Goal: Task Accomplishment & Management: Complete application form

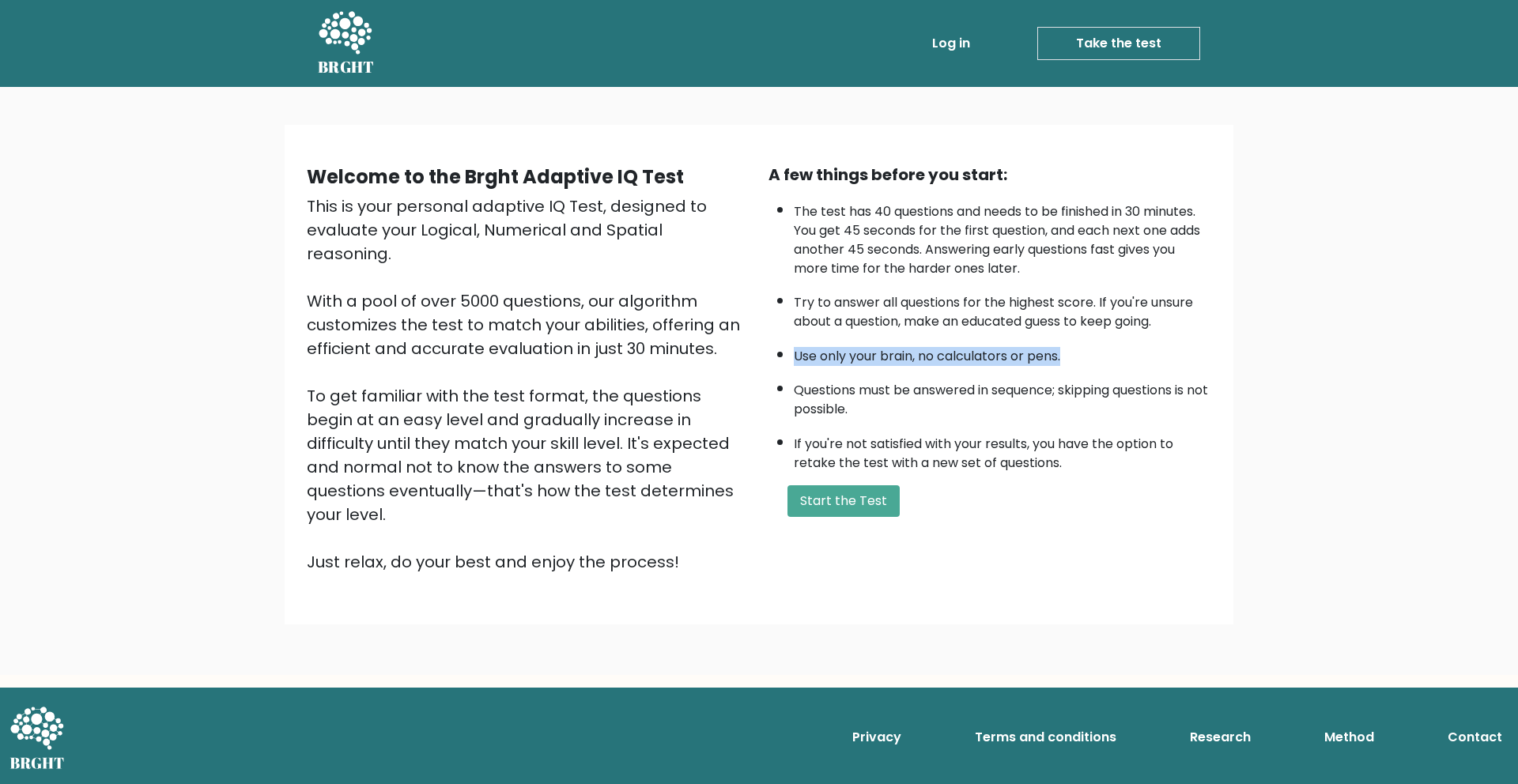
drag, startPoint x: 1064, startPoint y: 361, endPoint x: 774, endPoint y: 348, distance: 290.3
click at [774, 348] on ul "The test has 40 questions and needs to be finished in 30 minutes. You get 45 se…" at bounding box center [989, 334] width 443 height 279
click at [1161, 384] on li "Questions must be answered in sequence; skipping questions is not possible." at bounding box center [1002, 396] width 418 height 46
click at [869, 498] on button "Start the Test" at bounding box center [843, 500] width 112 height 32
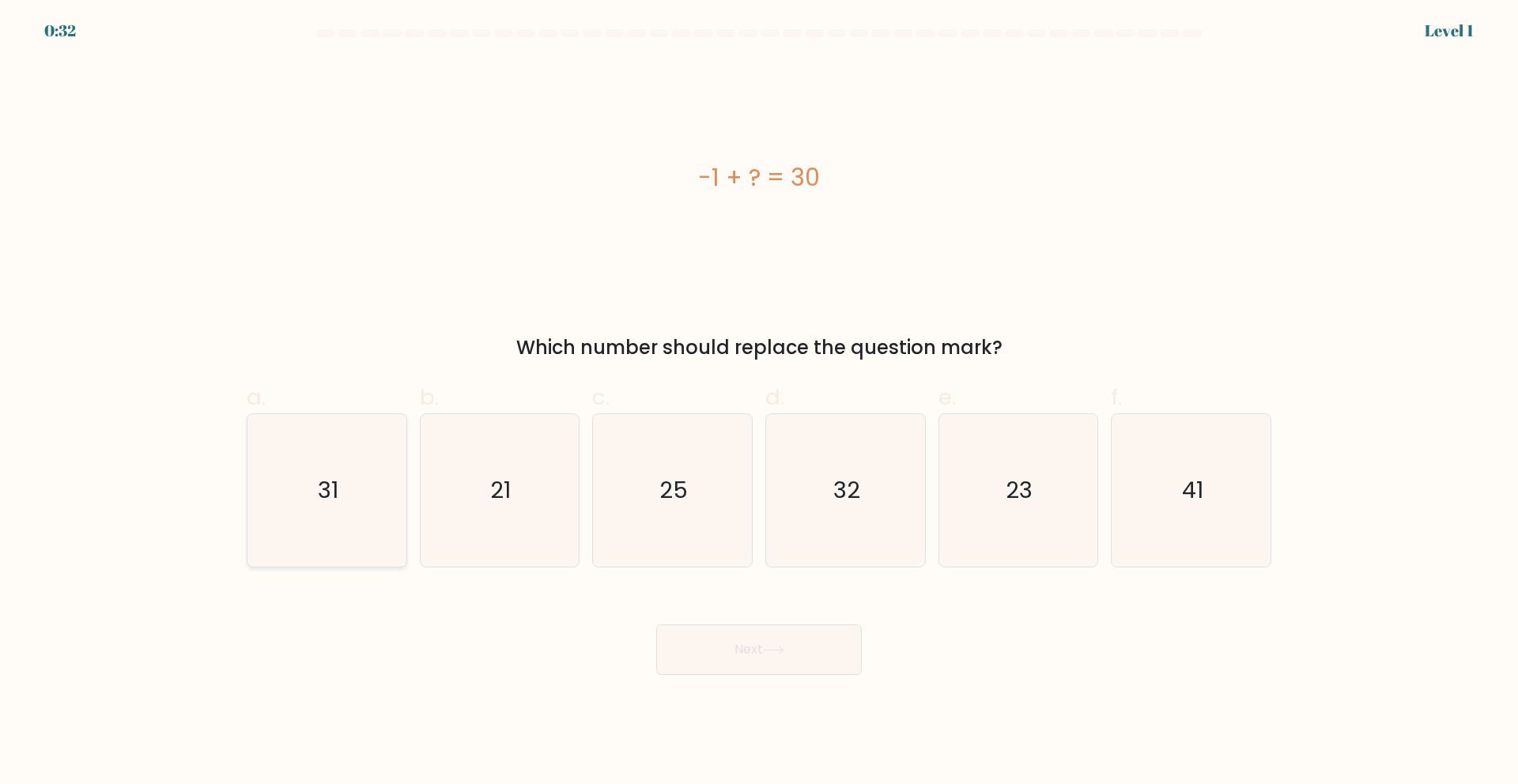
click at [344, 483] on icon "31" at bounding box center [327, 491] width 152 height 152
click at [759, 402] on input "a. 31" at bounding box center [759, 397] width 1 height 11
radio input "true"
drag, startPoint x: 736, startPoint y: 646, endPoint x: 728, endPoint y: 629, distance: 18.8
click at [736, 645] on button "Next" at bounding box center [758, 650] width 205 height 50
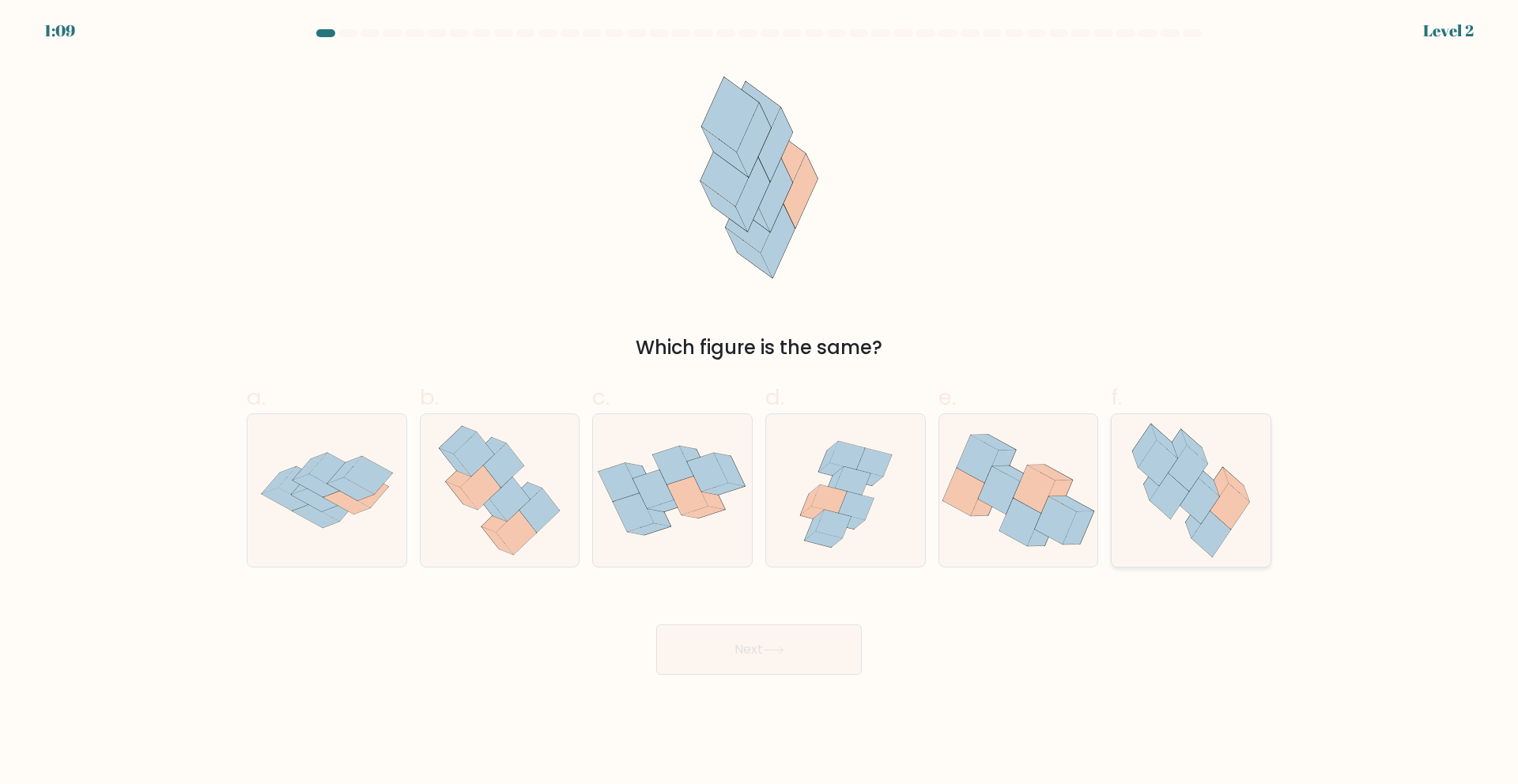
click at [1199, 485] on icon at bounding box center [1200, 501] width 39 height 46
click at [760, 402] on input "f." at bounding box center [759, 397] width 1 height 11
radio input "true"
click at [822, 644] on button "Next" at bounding box center [758, 650] width 205 height 50
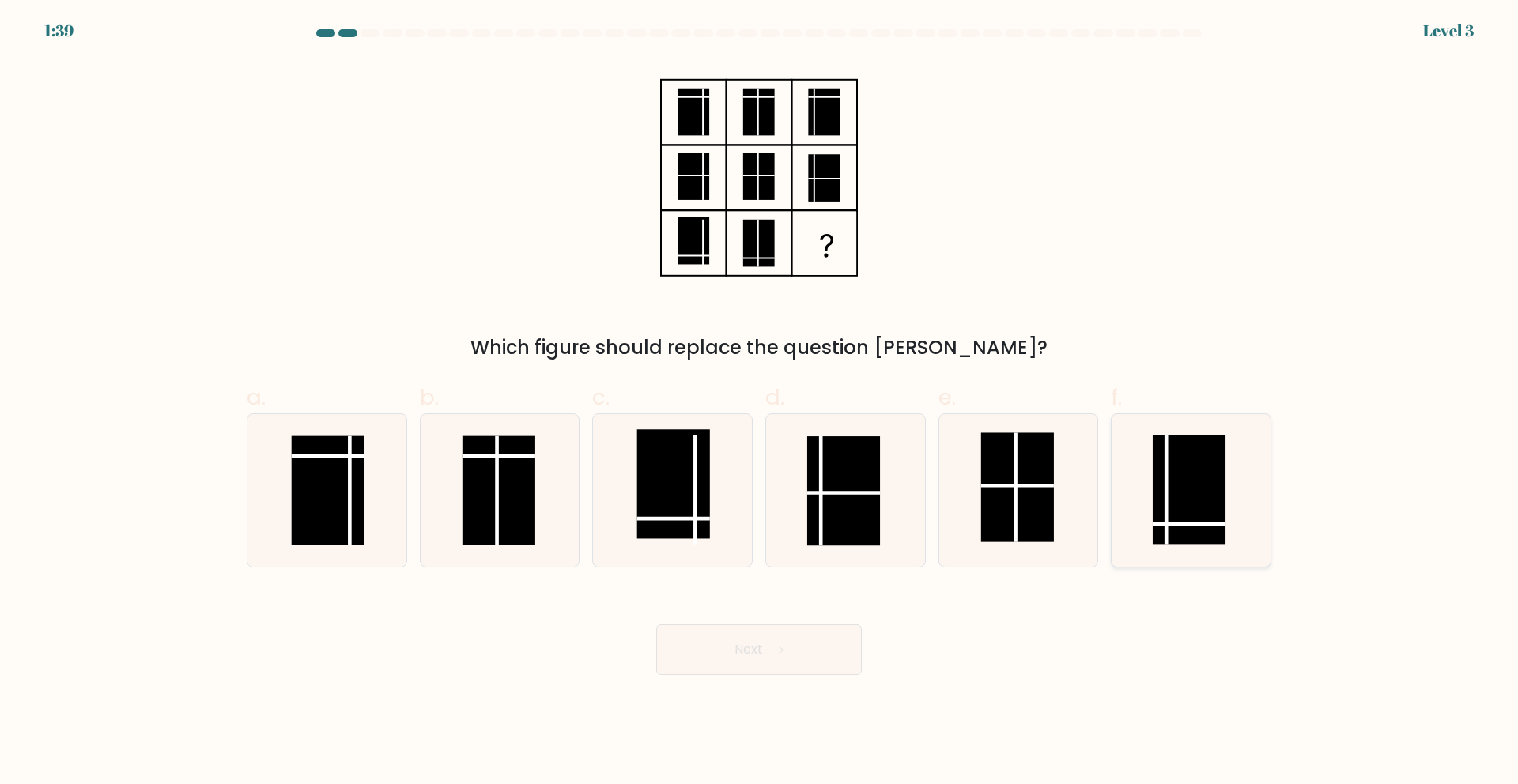
click at [1169, 507] on rect at bounding box center [1188, 489] width 72 height 109
click at [760, 402] on input "f." at bounding box center [759, 397] width 1 height 11
radio input "true"
click at [777, 646] on icon at bounding box center [773, 650] width 21 height 9
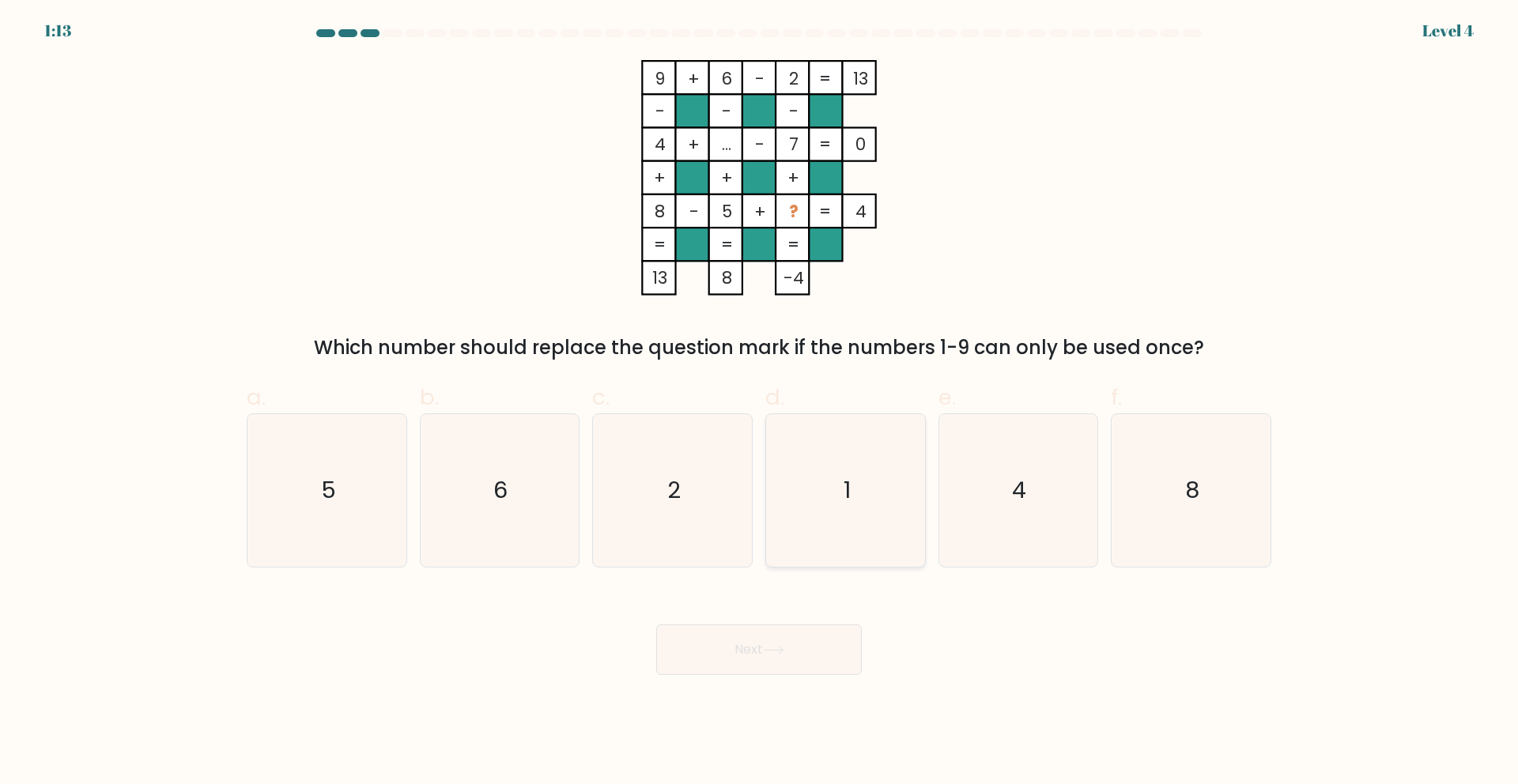
click at [854, 436] on icon "1" at bounding box center [846, 491] width 152 height 152
click at [760, 402] on input "d. 1" at bounding box center [759, 397] width 1 height 11
radio input "true"
click at [766, 651] on button "Next" at bounding box center [758, 650] width 205 height 50
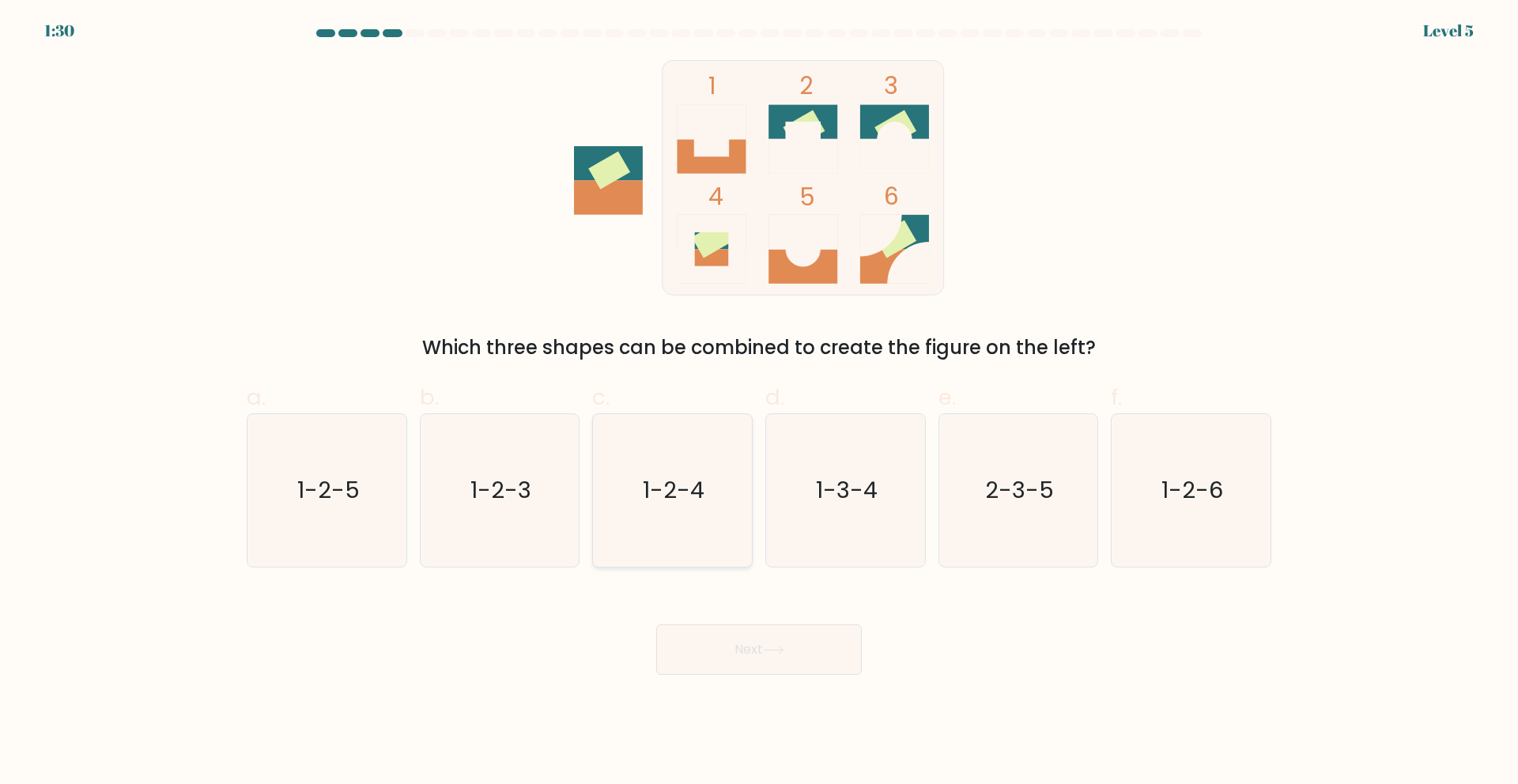
click at [691, 496] on text "1-2-4" at bounding box center [674, 490] width 62 height 32
click at [759, 402] on input "c. 1-2-4" at bounding box center [759, 397] width 1 height 11
radio input "true"
click at [807, 653] on button "Next" at bounding box center [758, 650] width 205 height 50
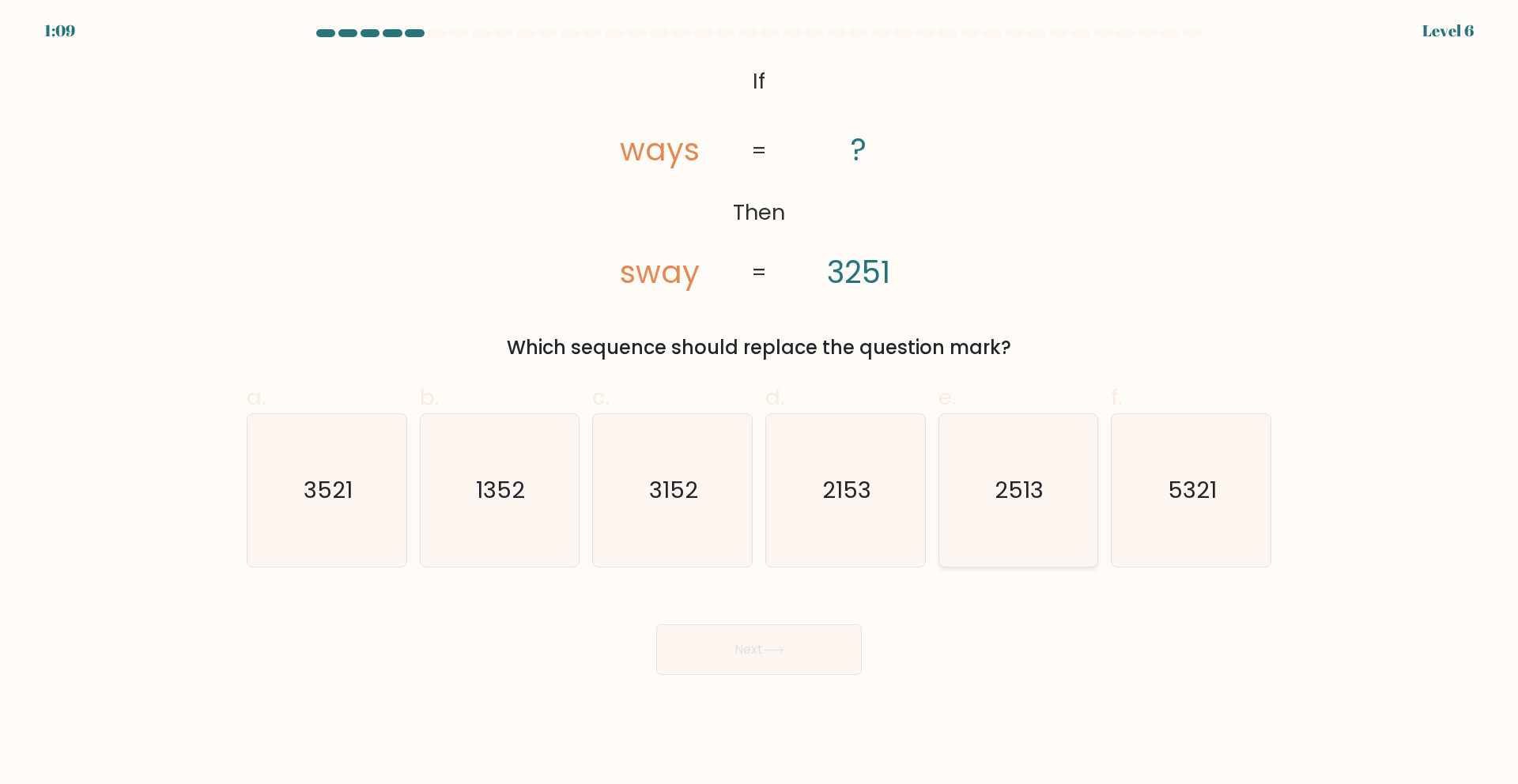
click at [1009, 487] on text "2513" at bounding box center [1019, 490] width 49 height 32
click at [760, 402] on input "e. 2513" at bounding box center [759, 397] width 1 height 11
radio input "true"
click at [799, 662] on button "Next" at bounding box center [758, 650] width 205 height 50
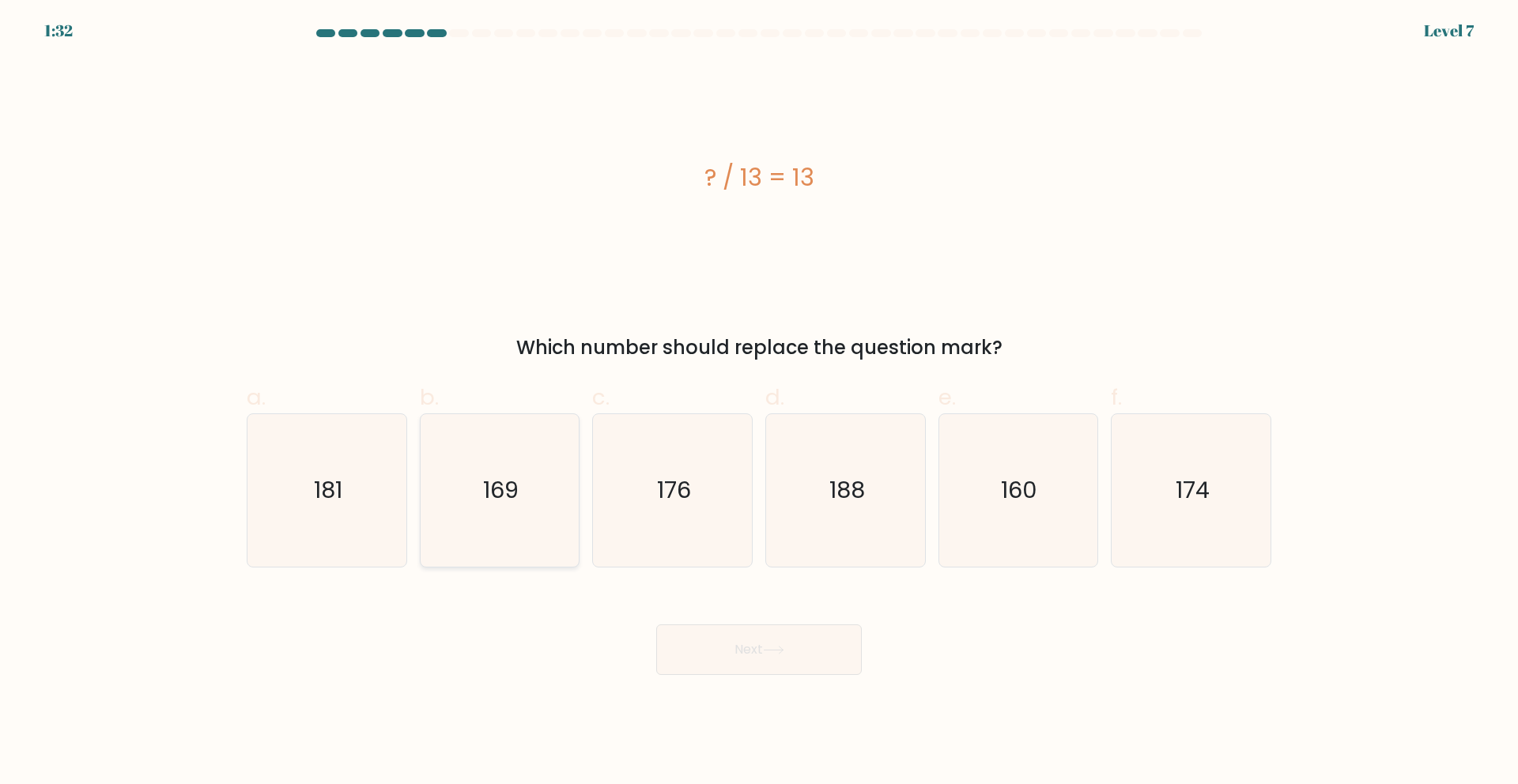
click at [536, 494] on icon "169" at bounding box center [500, 491] width 152 height 152
click at [759, 402] on input "b. 169" at bounding box center [759, 397] width 1 height 11
radio input "true"
click at [710, 651] on button "Next" at bounding box center [758, 650] width 205 height 50
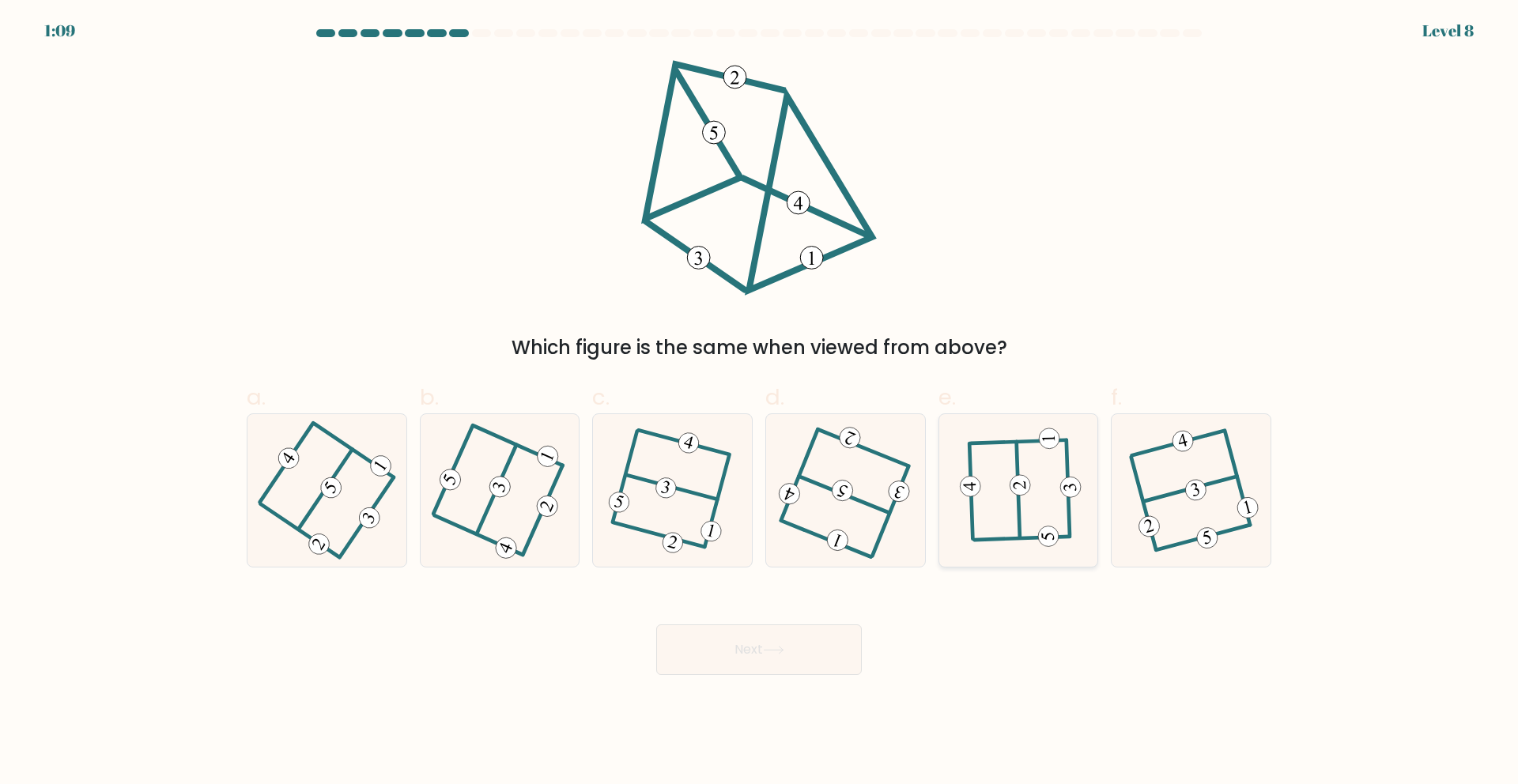
click at [1025, 475] on icon at bounding box center [1017, 490] width 119 height 122
click at [760, 402] on input "e." at bounding box center [759, 397] width 1 height 11
radio input "true"
click at [792, 660] on button "Next" at bounding box center [758, 650] width 205 height 50
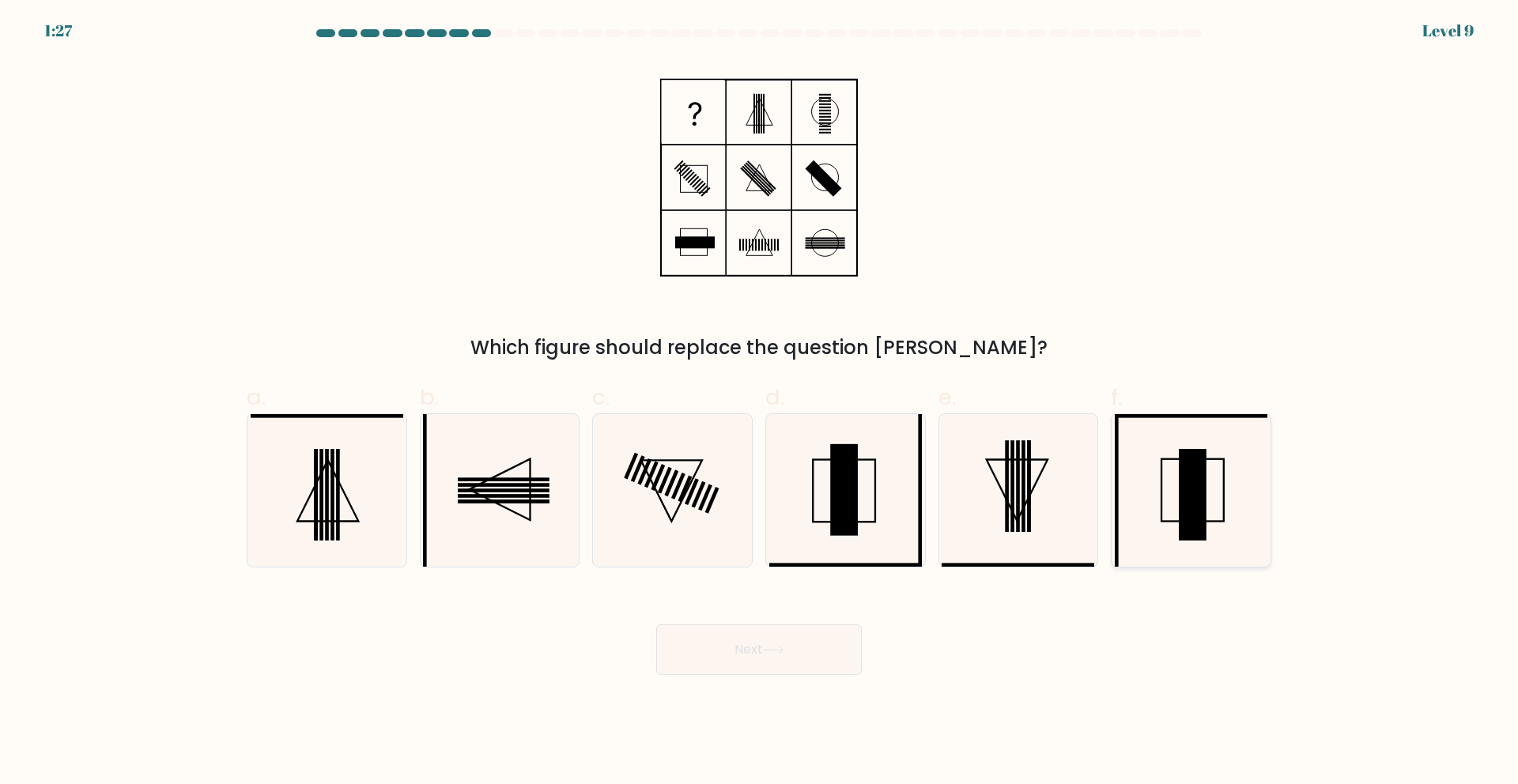
click at [1173, 494] on icon at bounding box center [1191, 491] width 152 height 152
click at [760, 402] on input "f." at bounding box center [759, 397] width 1 height 11
radio input "true"
click at [778, 651] on icon at bounding box center [773, 650] width 21 height 9
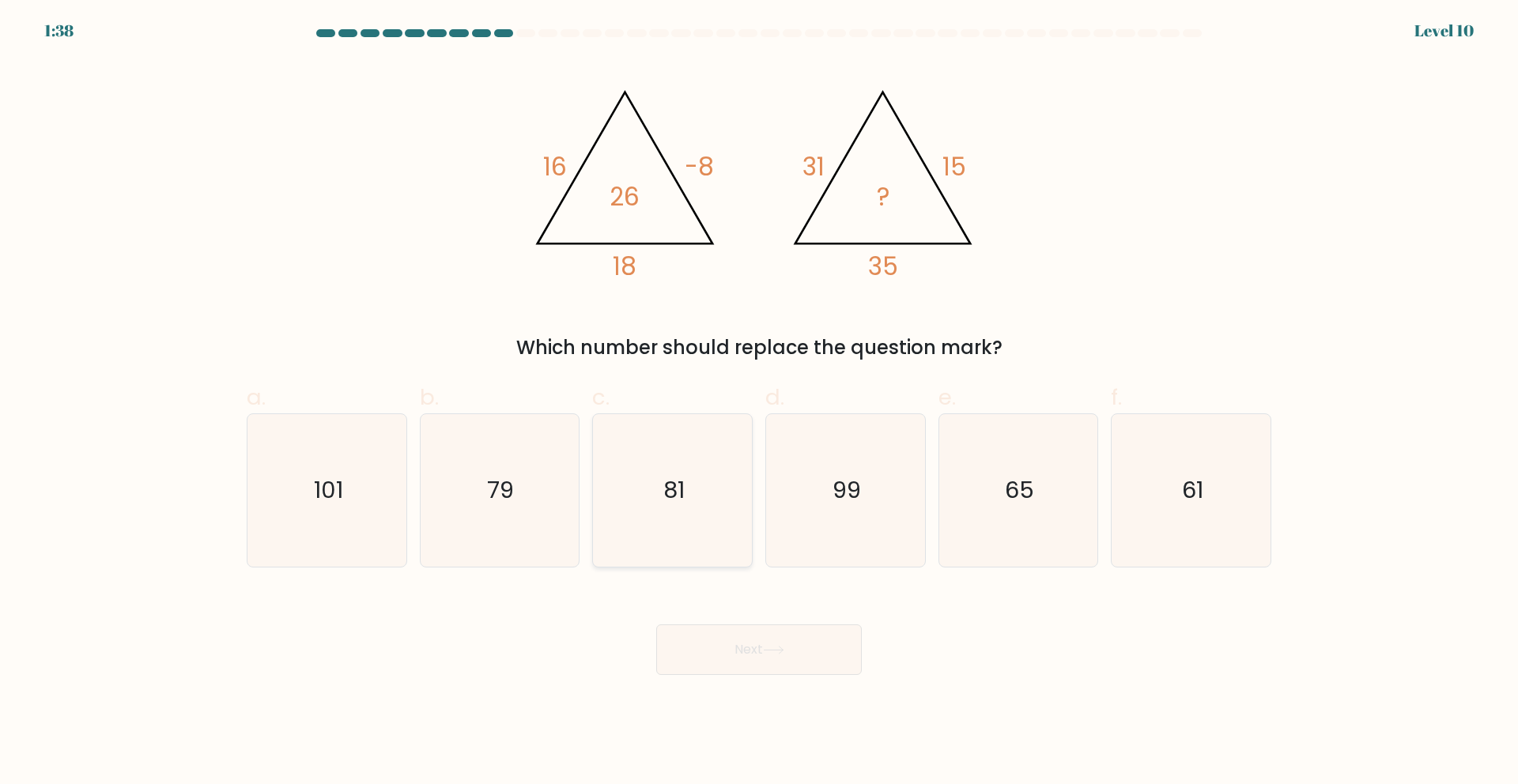
click at [695, 485] on icon "81" at bounding box center [672, 491] width 152 height 152
click at [759, 402] on input "c. 81" at bounding box center [759, 397] width 1 height 11
radio input "true"
click at [730, 634] on button "Next" at bounding box center [758, 650] width 205 height 50
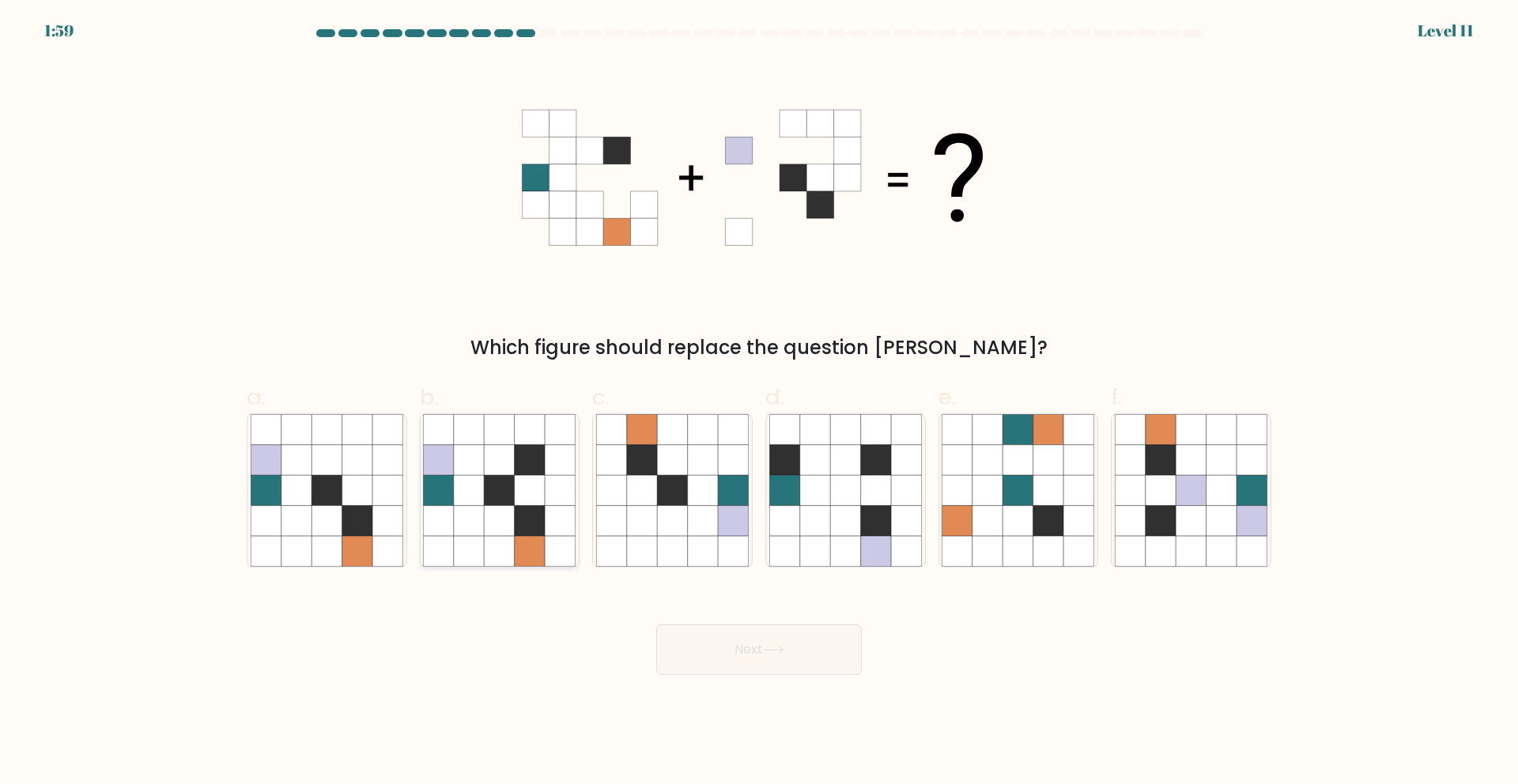
click at [512, 500] on icon at bounding box center [500, 490] width 30 height 30
click at [759, 402] on input "b." at bounding box center [759, 397] width 1 height 11
radio input "true"
click at [761, 654] on button "Next" at bounding box center [758, 650] width 205 height 50
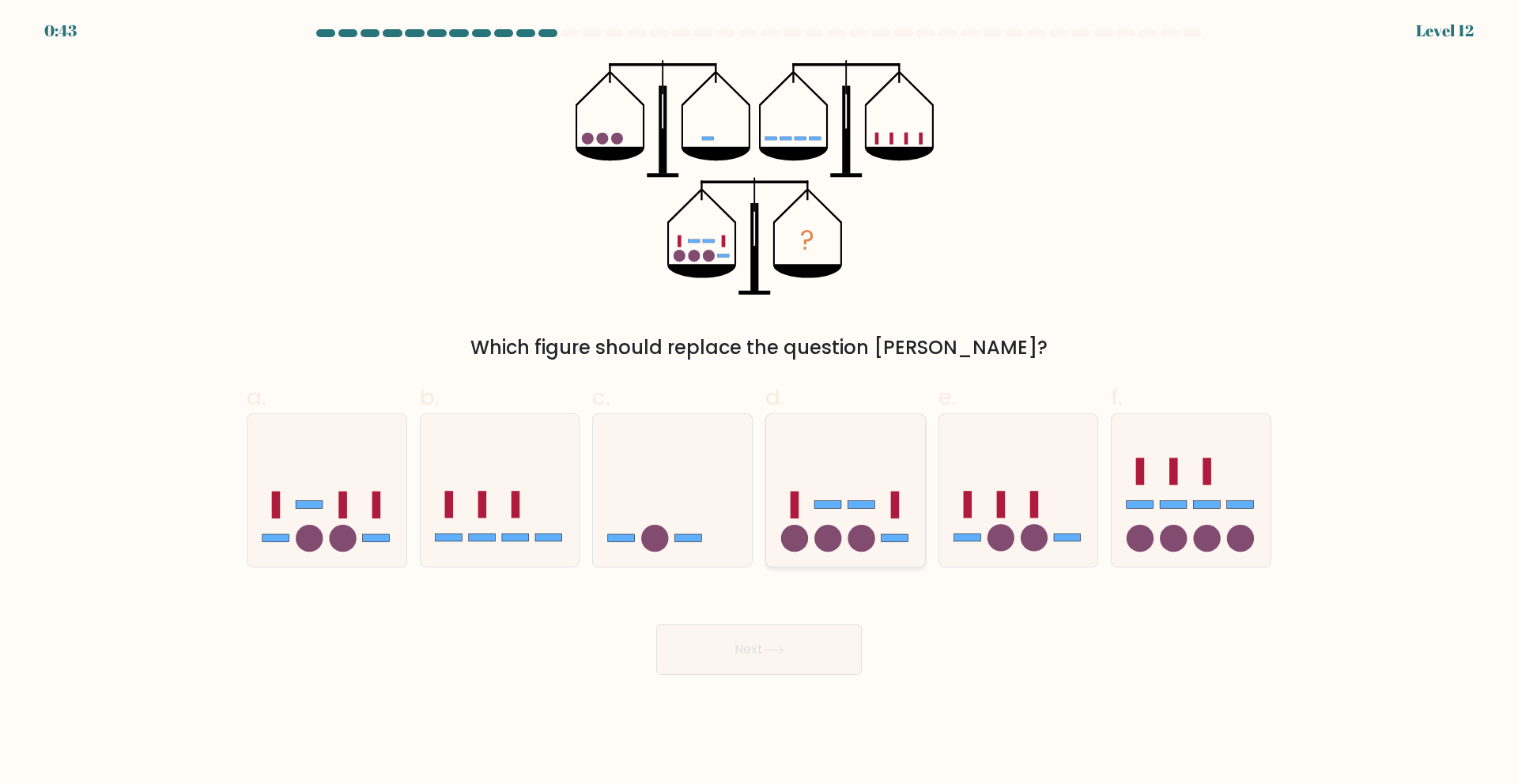
drag, startPoint x: 854, startPoint y: 479, endPoint x: 851, endPoint y: 501, distance: 22.2
click at [854, 478] on icon at bounding box center [845, 490] width 159 height 131
click at [760, 402] on input "d." at bounding box center [759, 397] width 1 height 11
radio input "true"
click at [762, 676] on body "0:42 Level 12" at bounding box center [759, 392] width 1518 height 784
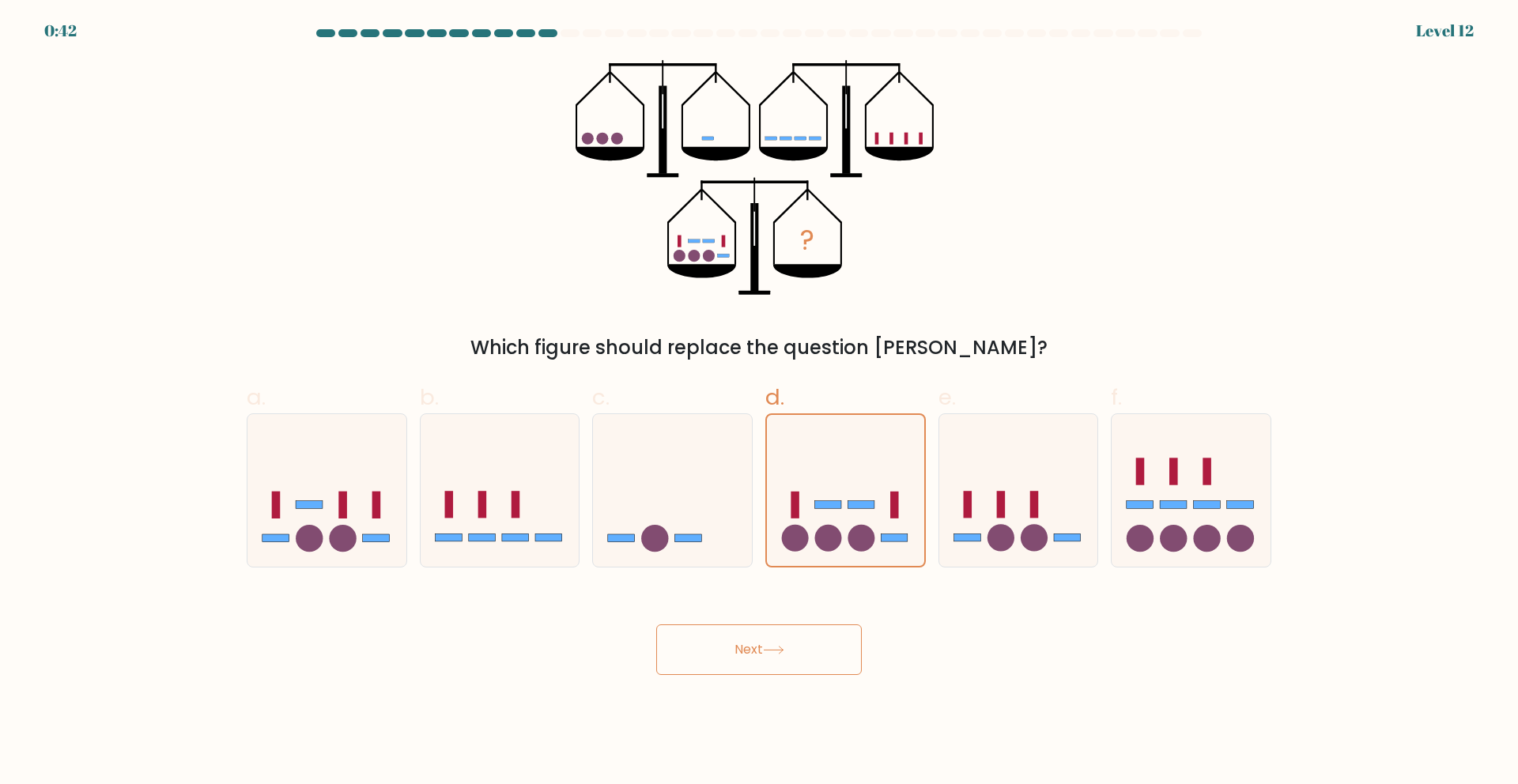
click at [764, 661] on button "Next" at bounding box center [758, 650] width 205 height 50
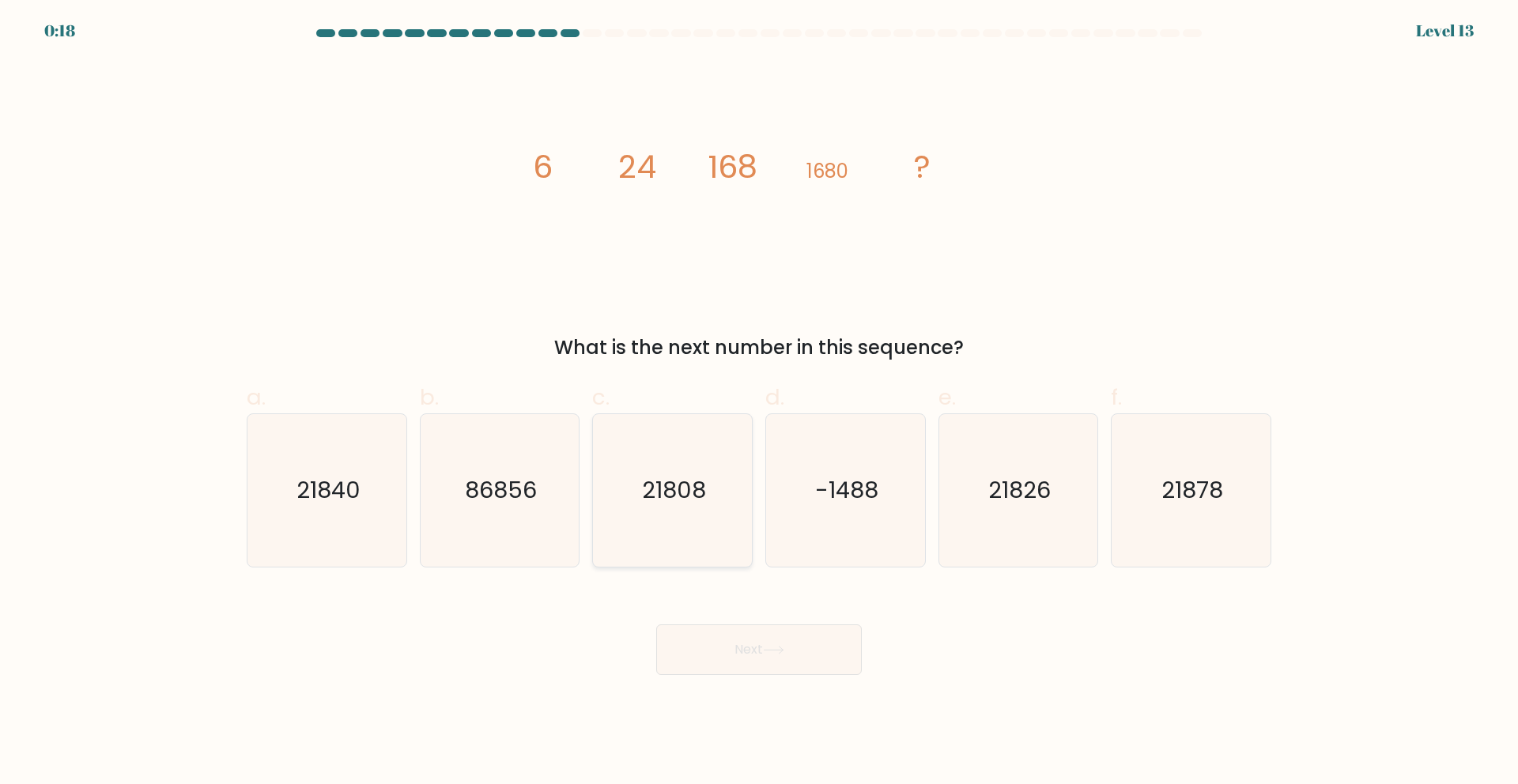
click at [686, 500] on text "21808" at bounding box center [674, 490] width 64 height 32
click at [759, 402] on input "c. 21808" at bounding box center [759, 397] width 1 height 11
radio input "true"
click at [788, 679] on body "0:17 Level 13" at bounding box center [759, 392] width 1518 height 784
click at [795, 662] on button "Next" at bounding box center [758, 650] width 205 height 50
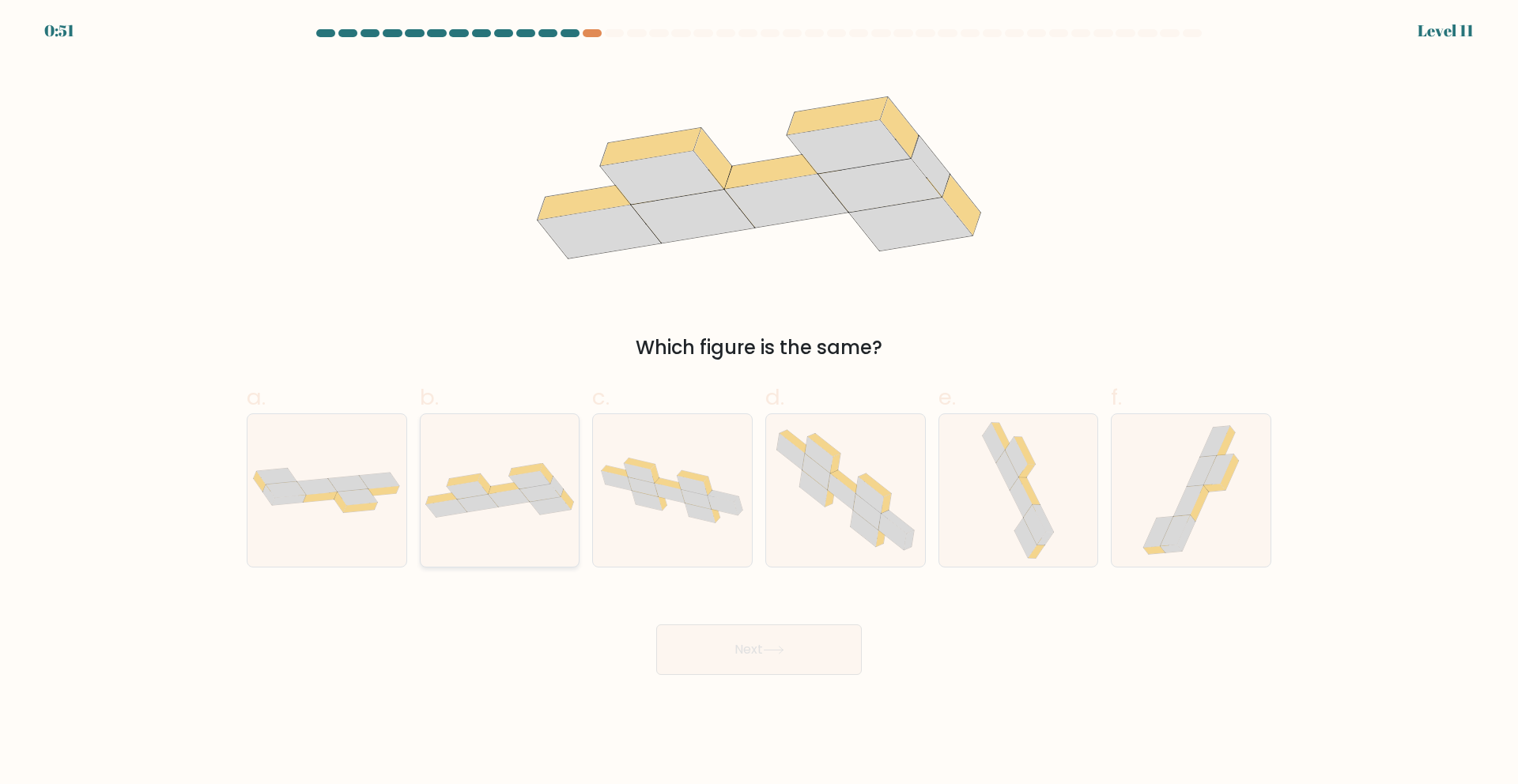
click at [506, 469] on icon at bounding box center [500, 490] width 159 height 55
click at [759, 402] on input "b." at bounding box center [759, 397] width 1 height 11
radio input "true"
click at [739, 631] on button "Next" at bounding box center [758, 650] width 205 height 50
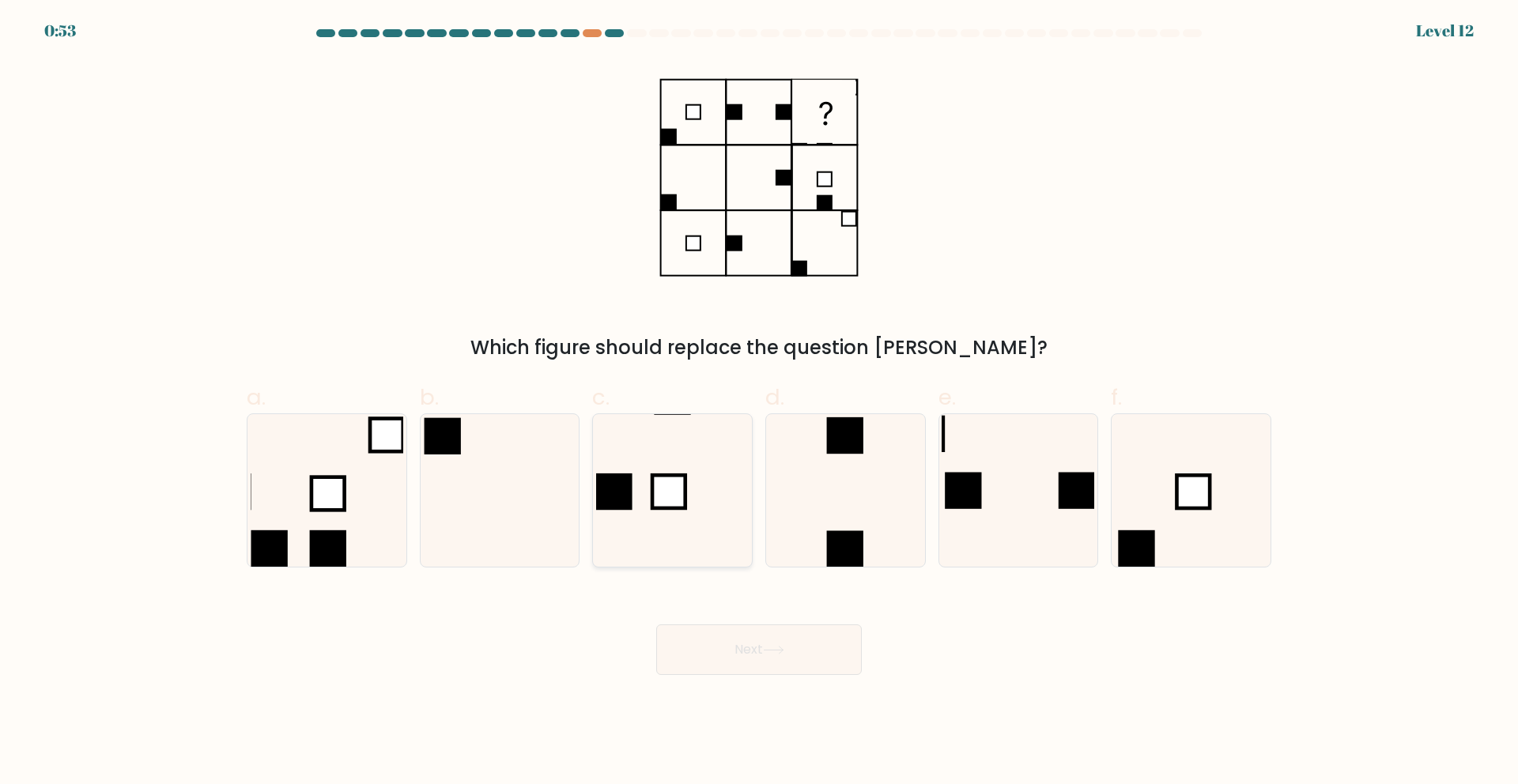
click at [678, 456] on icon at bounding box center [672, 491] width 152 height 152
click at [759, 402] on input "c." at bounding box center [759, 397] width 1 height 11
radio input "true"
click at [754, 659] on button "Next" at bounding box center [758, 650] width 205 height 50
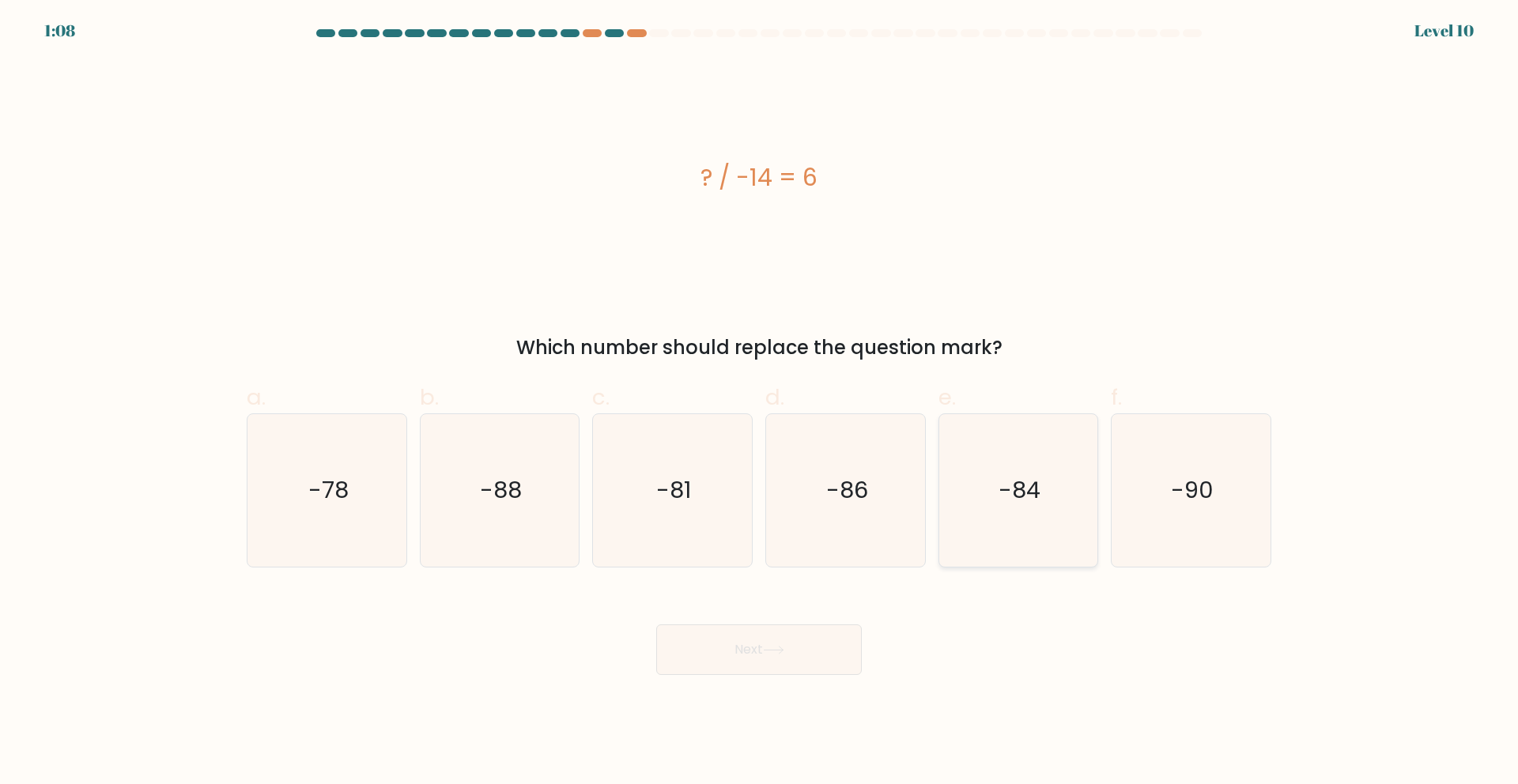
click at [993, 494] on icon "-84" at bounding box center [1017, 491] width 152 height 152
click at [760, 402] on input "e. -84" at bounding box center [759, 397] width 1 height 11
radio input "true"
click at [771, 658] on button "Next" at bounding box center [758, 650] width 205 height 50
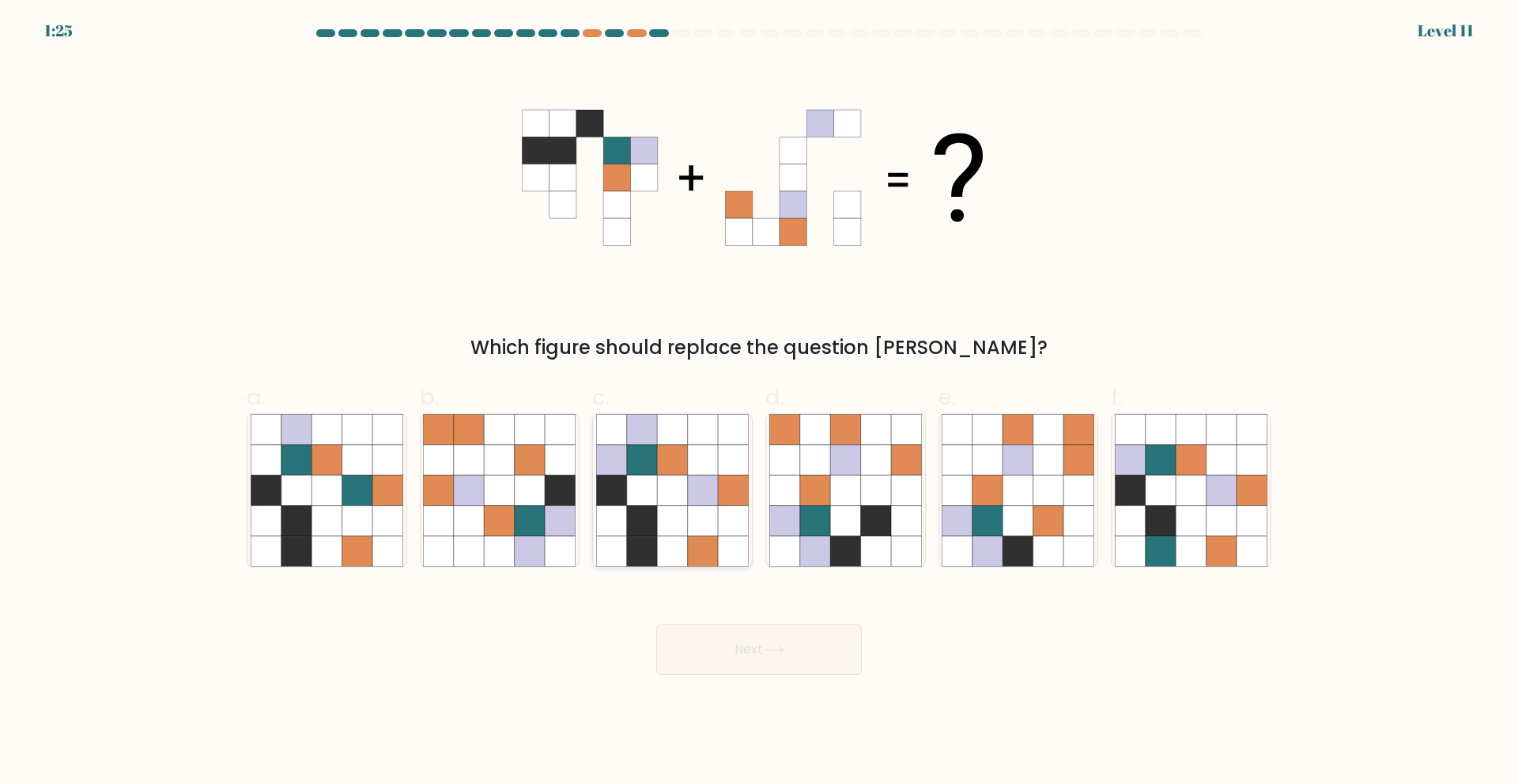
click at [688, 484] on icon at bounding box center [702, 490] width 30 height 30
click at [759, 402] on input "c." at bounding box center [759, 397] width 1 height 11
radio input "true"
drag, startPoint x: 779, startPoint y: 692, endPoint x: 774, endPoint y: 682, distance: 11.2
click at [775, 685] on body "1:24 Level 11" at bounding box center [759, 392] width 1518 height 784
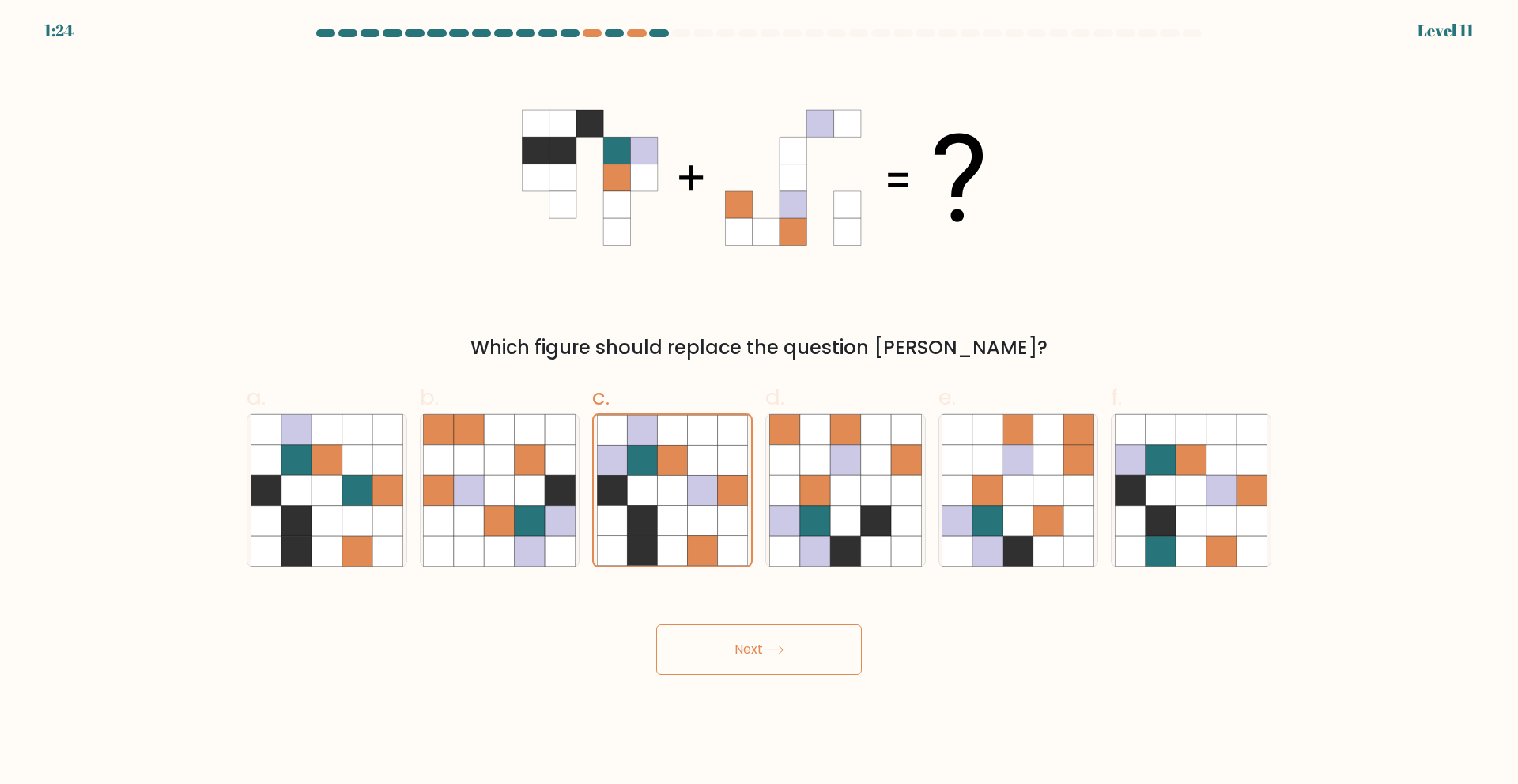
click at [788, 634] on button "Next" at bounding box center [758, 650] width 205 height 50
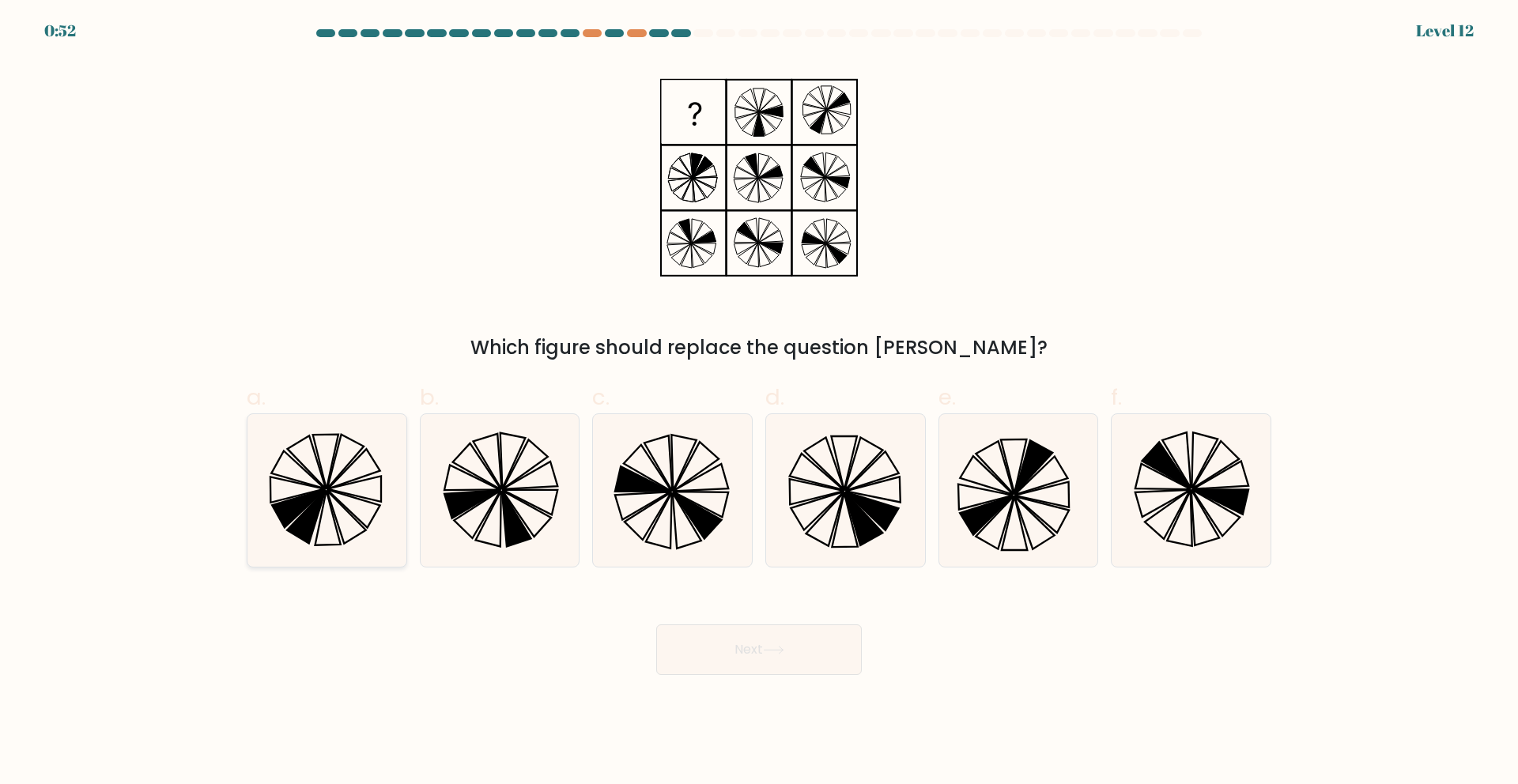
click at [306, 499] on icon at bounding box center [298, 507] width 53 height 38
click at [759, 402] on input "a." at bounding box center [759, 397] width 1 height 11
radio input "true"
click at [793, 665] on button "Next" at bounding box center [758, 650] width 205 height 50
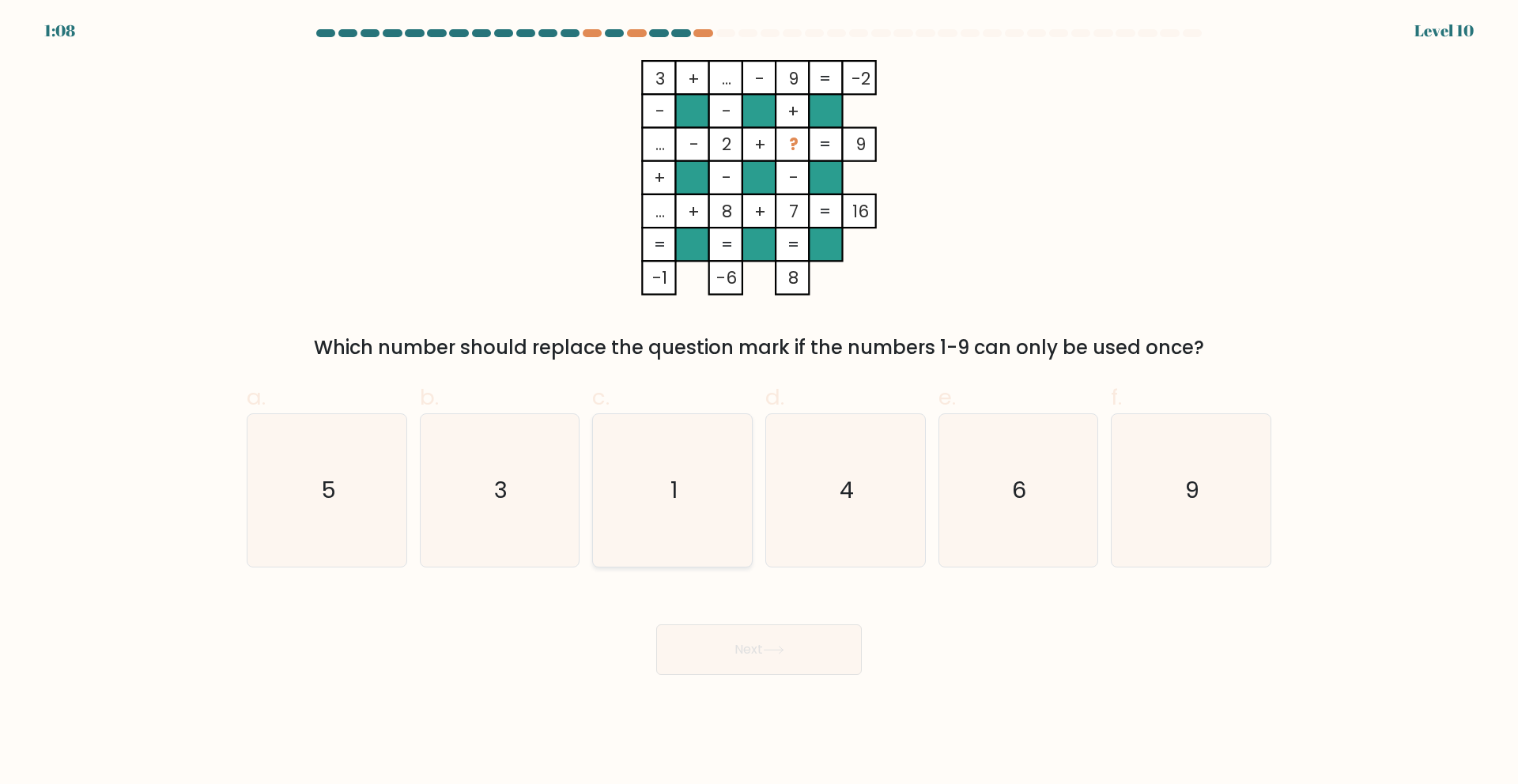
click at [678, 474] on icon "1" at bounding box center [672, 491] width 152 height 152
click at [759, 402] on input "c. 1" at bounding box center [759, 397] width 1 height 11
radio input "true"
click at [1034, 498] on icon "6" at bounding box center [1017, 491] width 152 height 152
click at [760, 402] on input "e. 6" at bounding box center [759, 397] width 1 height 11
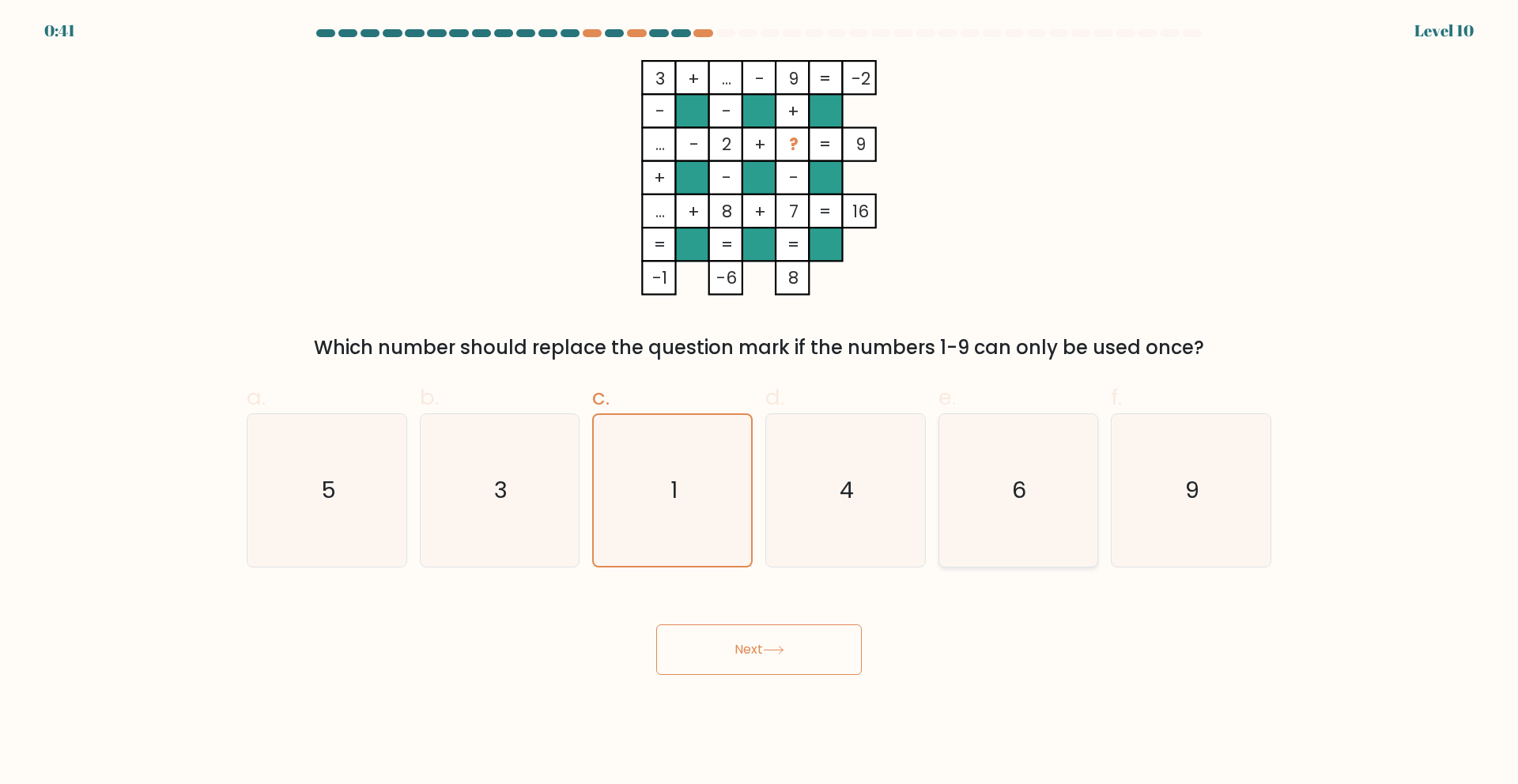
radio input "true"
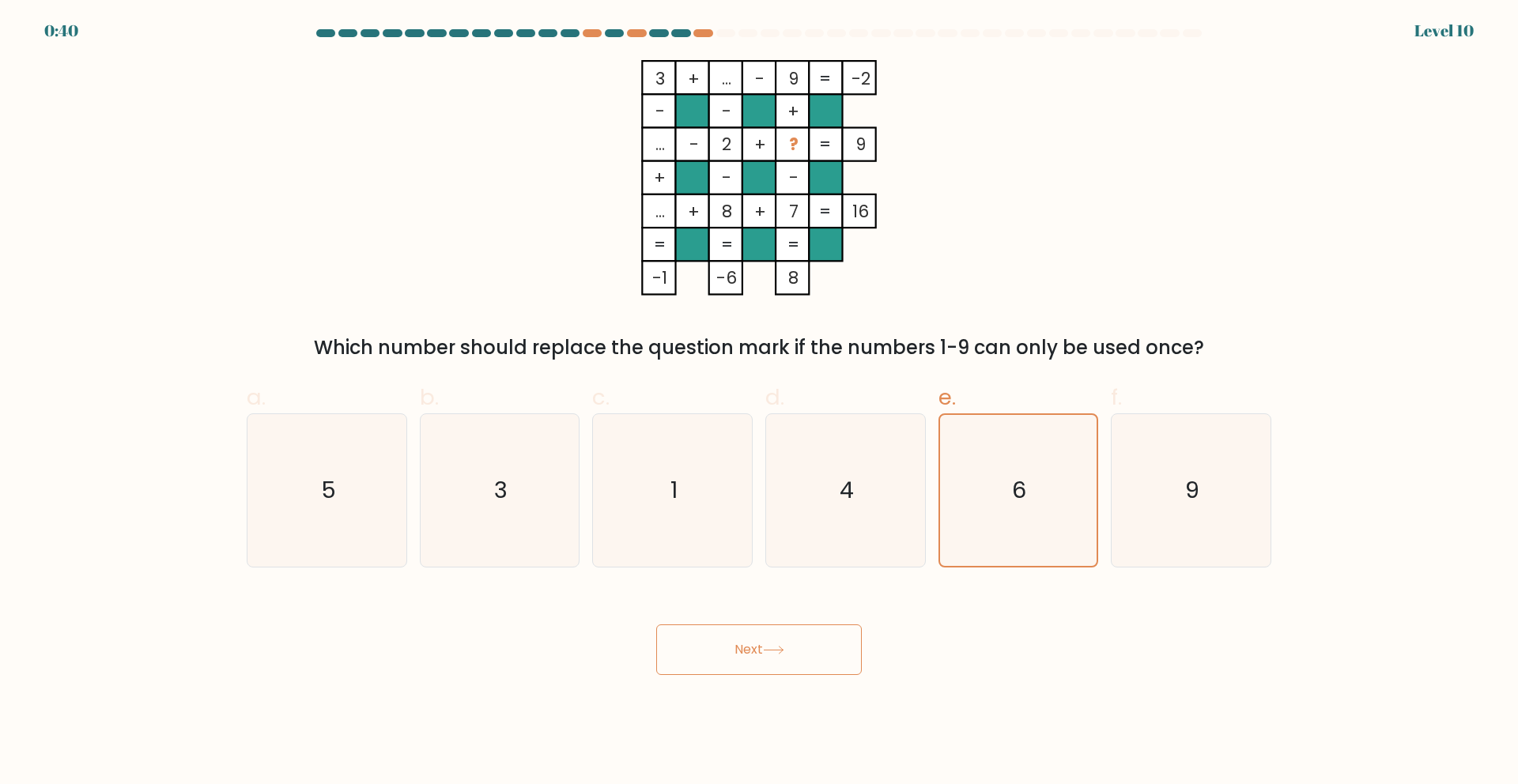
click at [790, 651] on button "Next" at bounding box center [758, 650] width 205 height 50
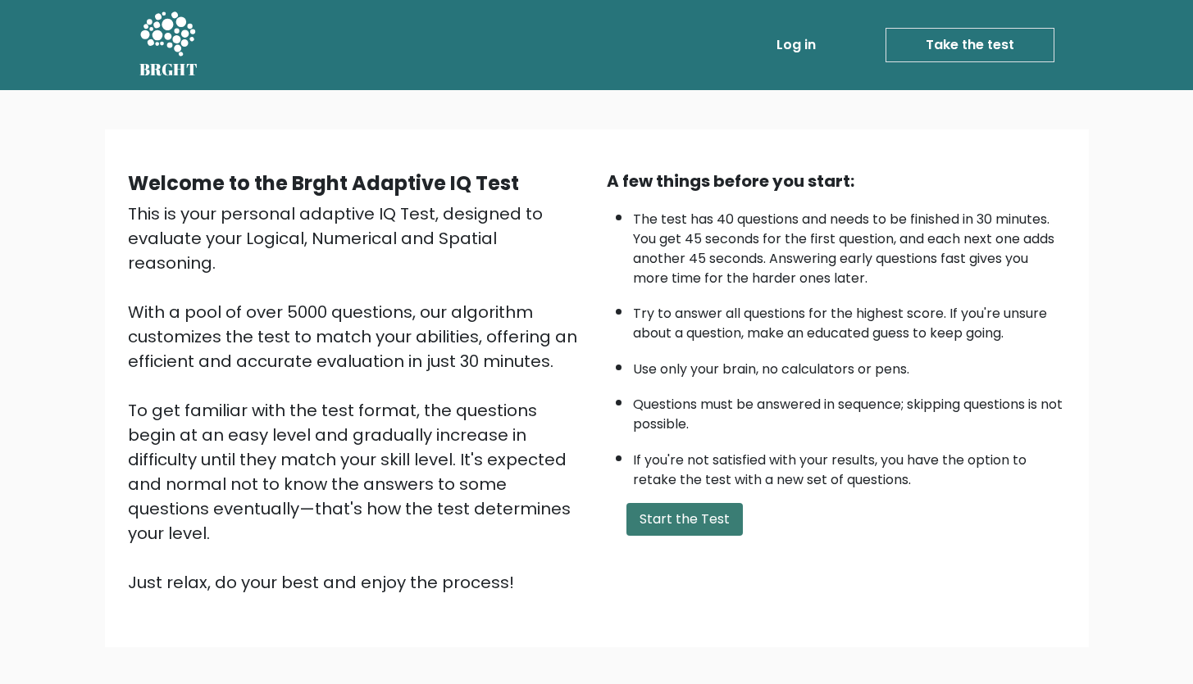
click at [685, 513] on button "Start the Test" at bounding box center [684, 519] width 116 height 33
click at [698, 514] on button "Start the Test" at bounding box center [684, 519] width 116 height 33
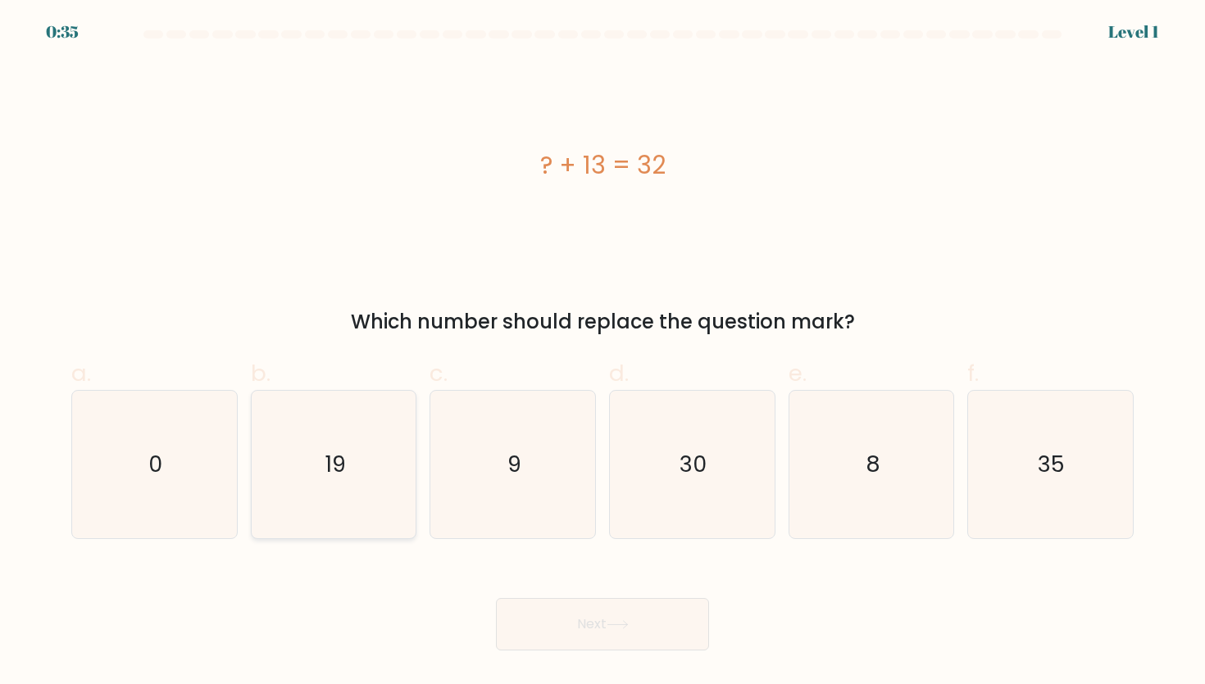
click at [300, 466] on icon "19" at bounding box center [334, 465] width 148 height 148
click at [603, 353] on input "b. 19" at bounding box center [603, 348] width 1 height 11
radio input "true"
click at [569, 606] on button "Next" at bounding box center [602, 624] width 213 height 52
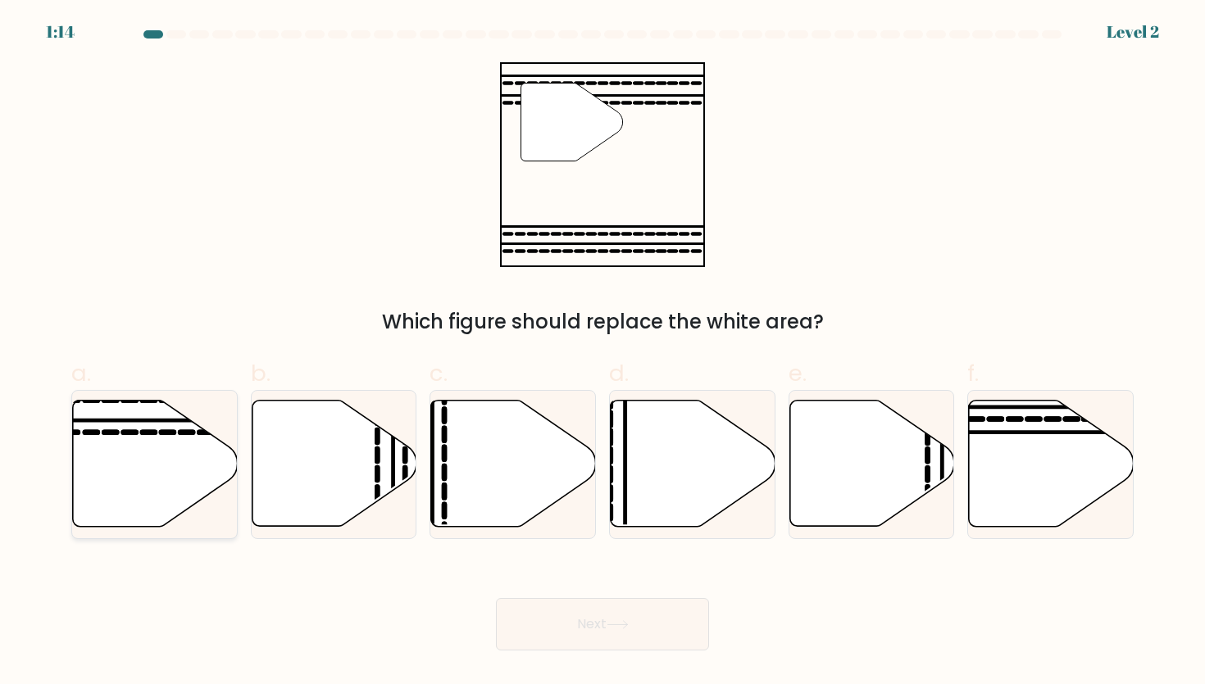
click at [126, 452] on icon at bounding box center [155, 464] width 165 height 126
click at [603, 353] on input "a." at bounding box center [603, 348] width 1 height 11
radio input "true"
click at [562, 605] on button "Next" at bounding box center [602, 624] width 213 height 52
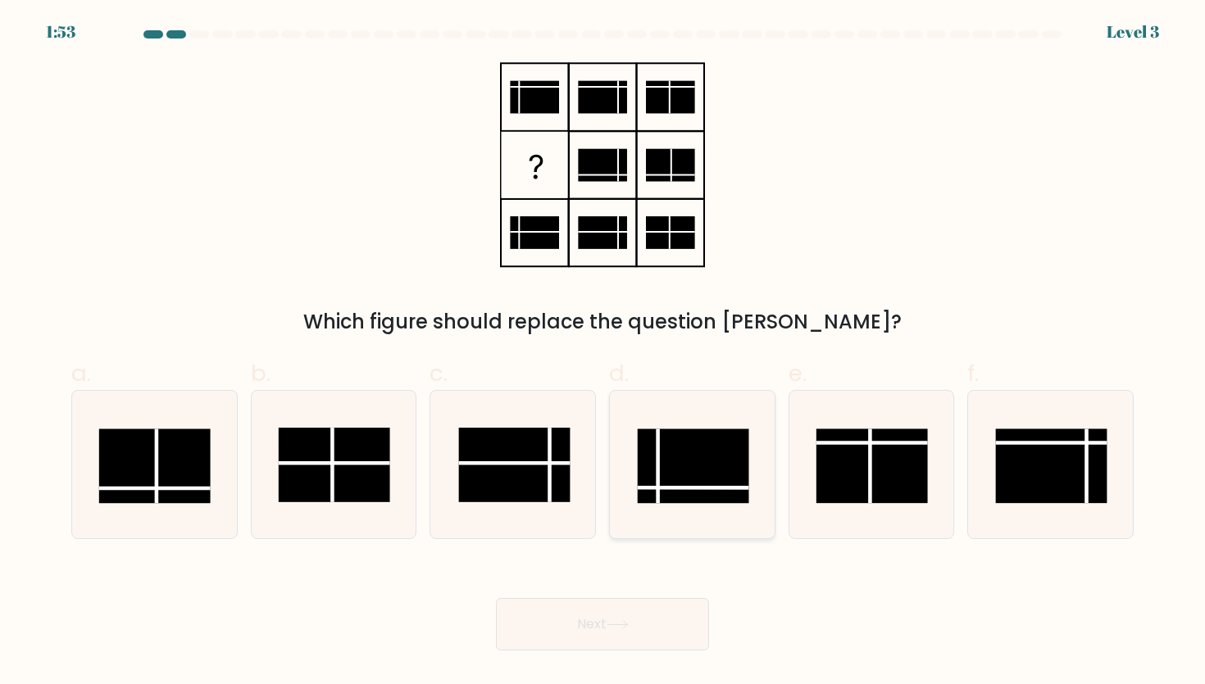
click at [658, 474] on line at bounding box center [658, 466] width 0 height 75
click at [603, 353] on input "d." at bounding box center [603, 348] width 1 height 11
radio input "true"
click at [562, 611] on button "Next" at bounding box center [602, 624] width 213 height 52
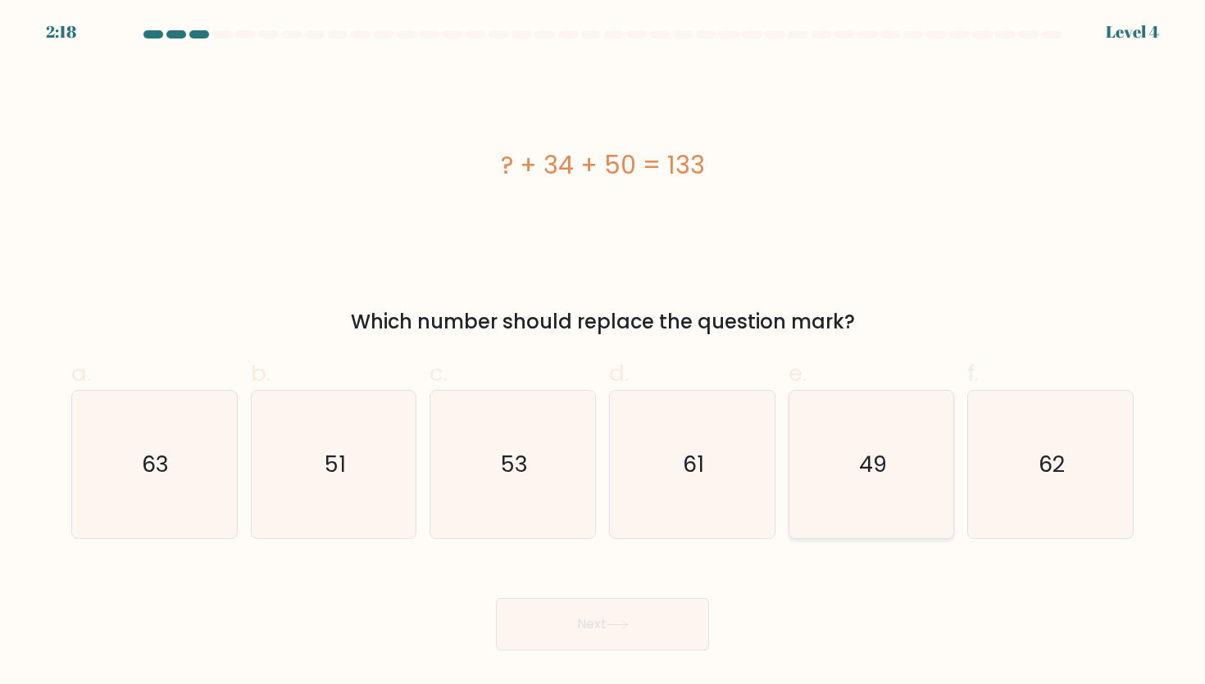
click at [943, 436] on icon "49" at bounding box center [872, 465] width 148 height 148
click at [603, 353] on input "e. 49" at bounding box center [603, 348] width 1 height 11
radio input "true"
click at [565, 627] on button "Next" at bounding box center [602, 624] width 213 height 52
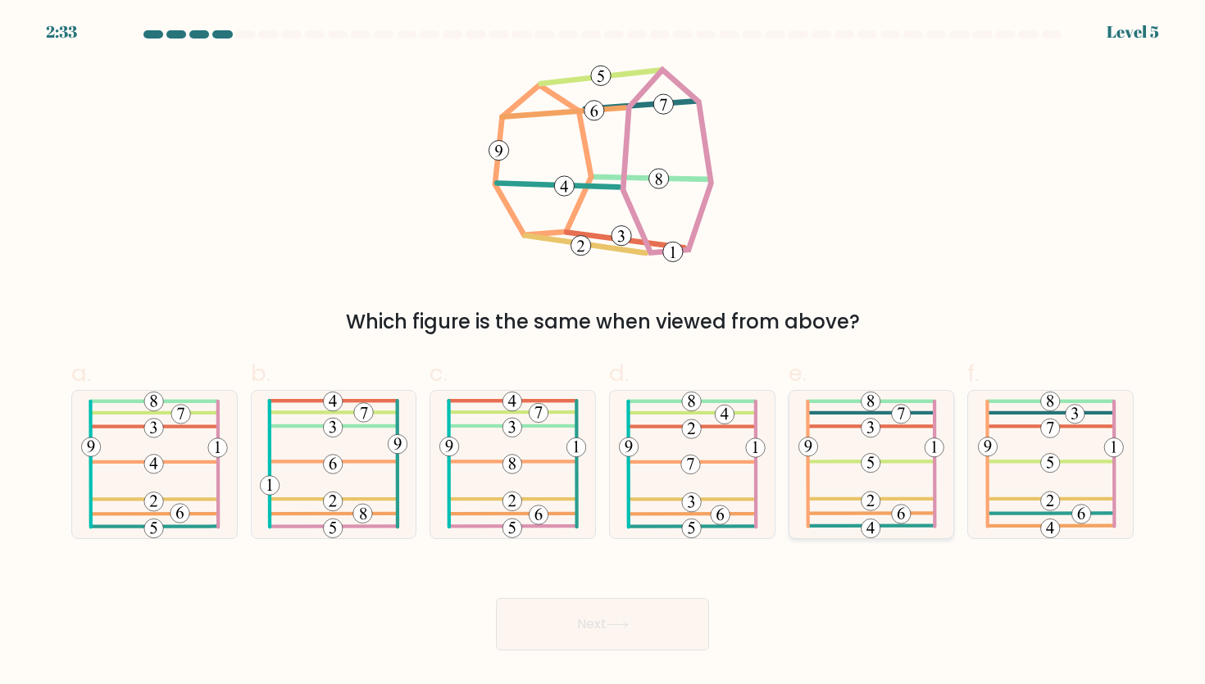
click at [843, 452] on icon at bounding box center [871, 465] width 146 height 148
click at [603, 353] on input "e." at bounding box center [603, 348] width 1 height 11
radio input "true"
click at [580, 634] on button "Next" at bounding box center [602, 624] width 213 height 52
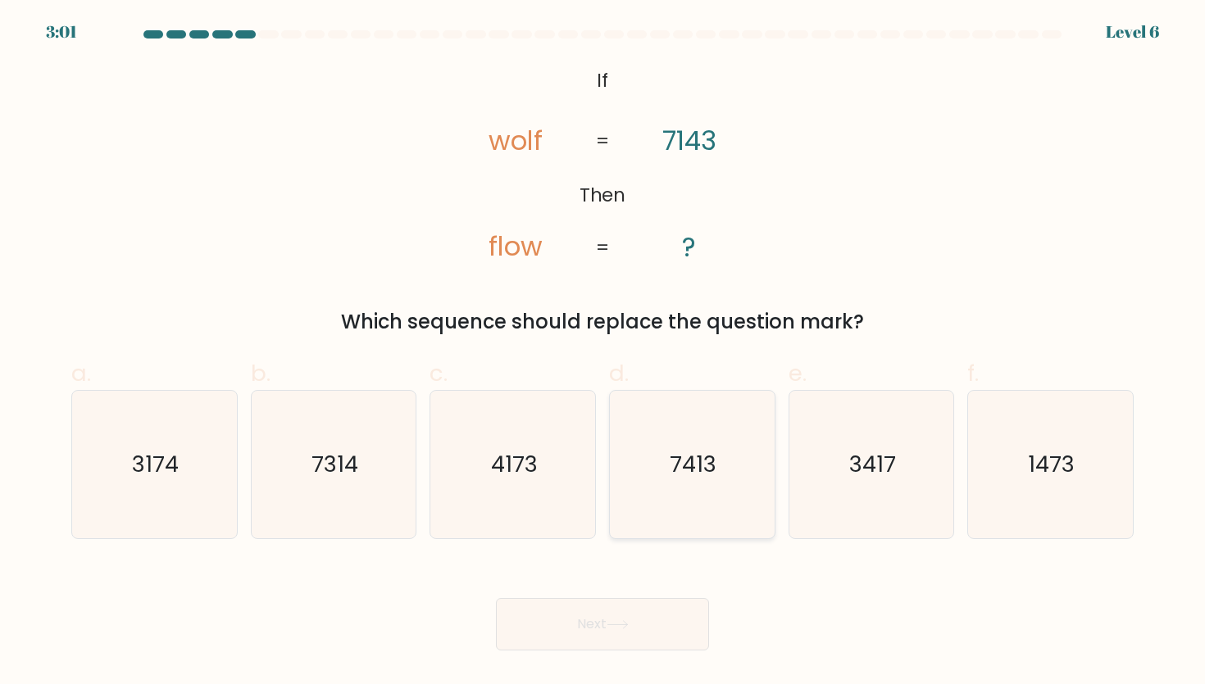
click at [668, 453] on icon "7413" at bounding box center [692, 465] width 148 height 148
click at [603, 353] on input "d. 7413" at bounding box center [603, 348] width 1 height 11
radio input "true"
click at [605, 615] on button "Next" at bounding box center [602, 624] width 213 height 52
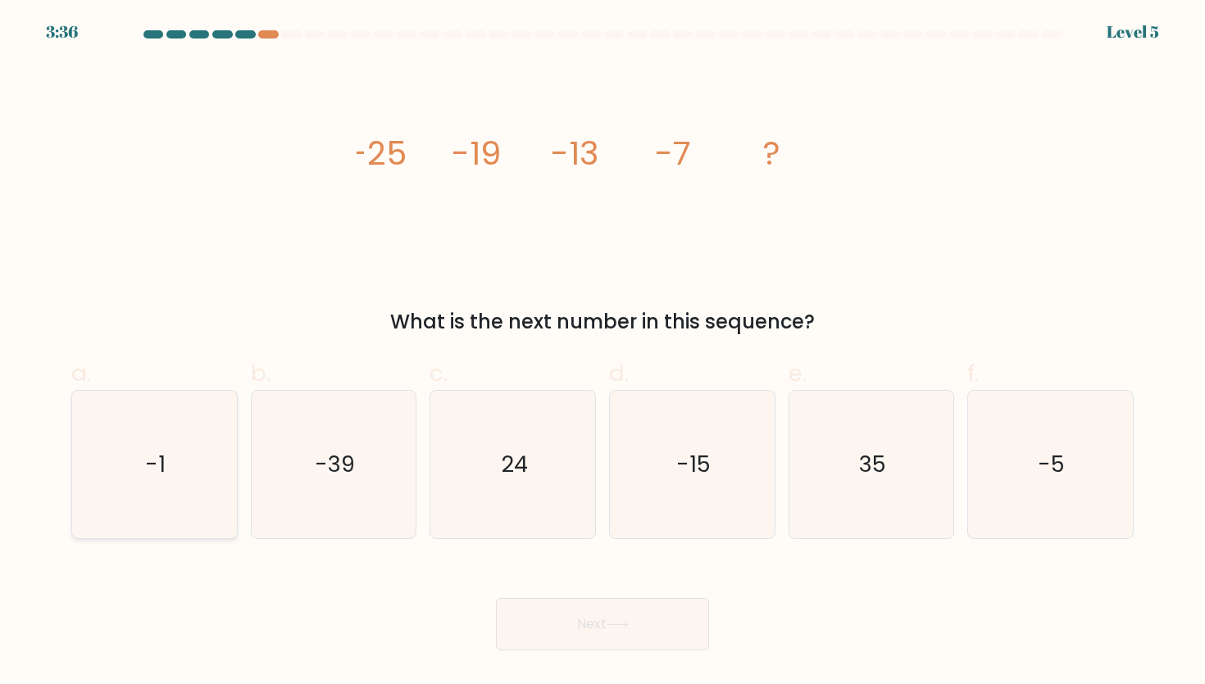
click at [167, 454] on icon "-1" at bounding box center [154, 465] width 148 height 148
click at [603, 353] on input "a. -1" at bounding box center [603, 348] width 1 height 11
radio input "true"
click at [608, 628] on button "Next" at bounding box center [602, 624] width 213 height 52
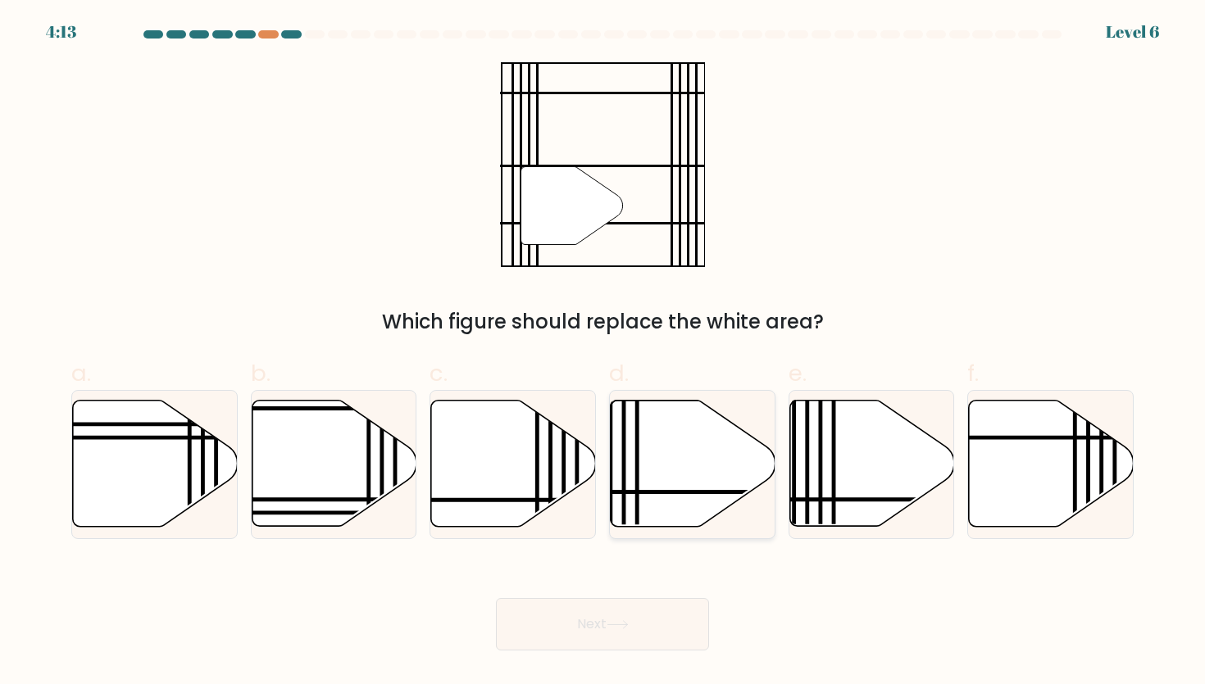
click at [665, 475] on icon at bounding box center [693, 464] width 165 height 126
click at [603, 353] on input "d." at bounding box center [603, 348] width 1 height 11
radio input "true"
click at [580, 629] on button "Next" at bounding box center [602, 624] width 213 height 52
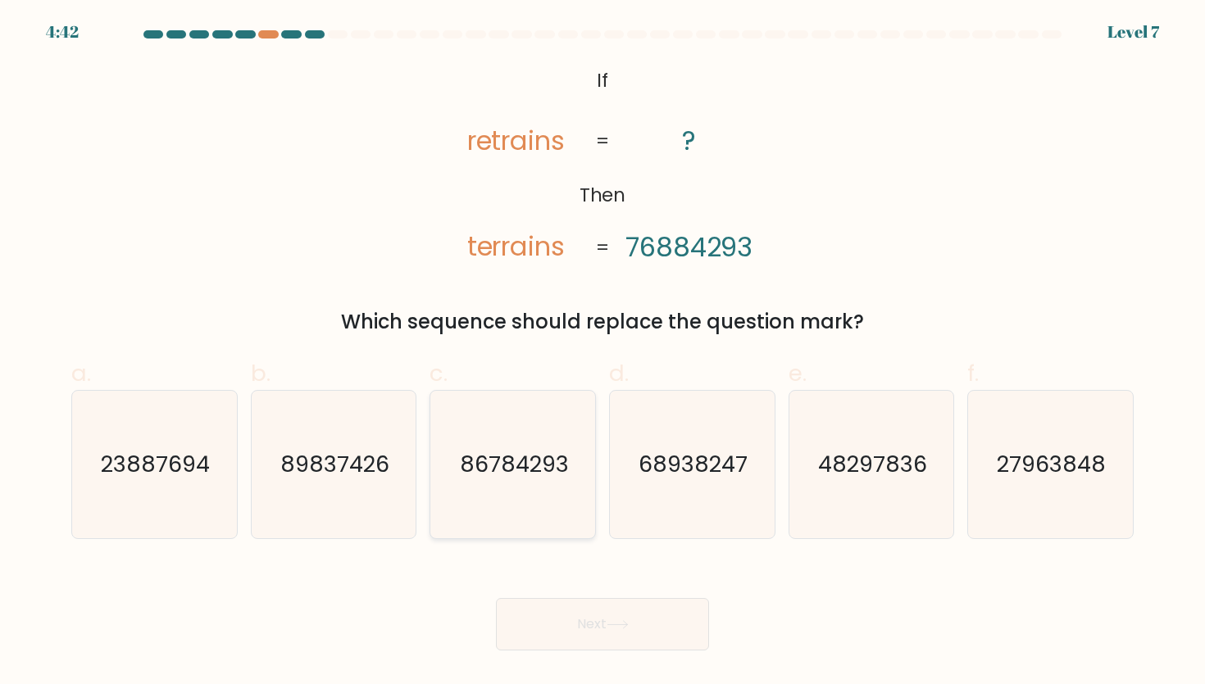
click at [481, 424] on icon "86784293" at bounding box center [513, 465] width 148 height 148
click at [603, 353] on input "c. 86784293" at bounding box center [603, 348] width 1 height 11
radio input "true"
click at [571, 639] on button "Next" at bounding box center [602, 624] width 213 height 52
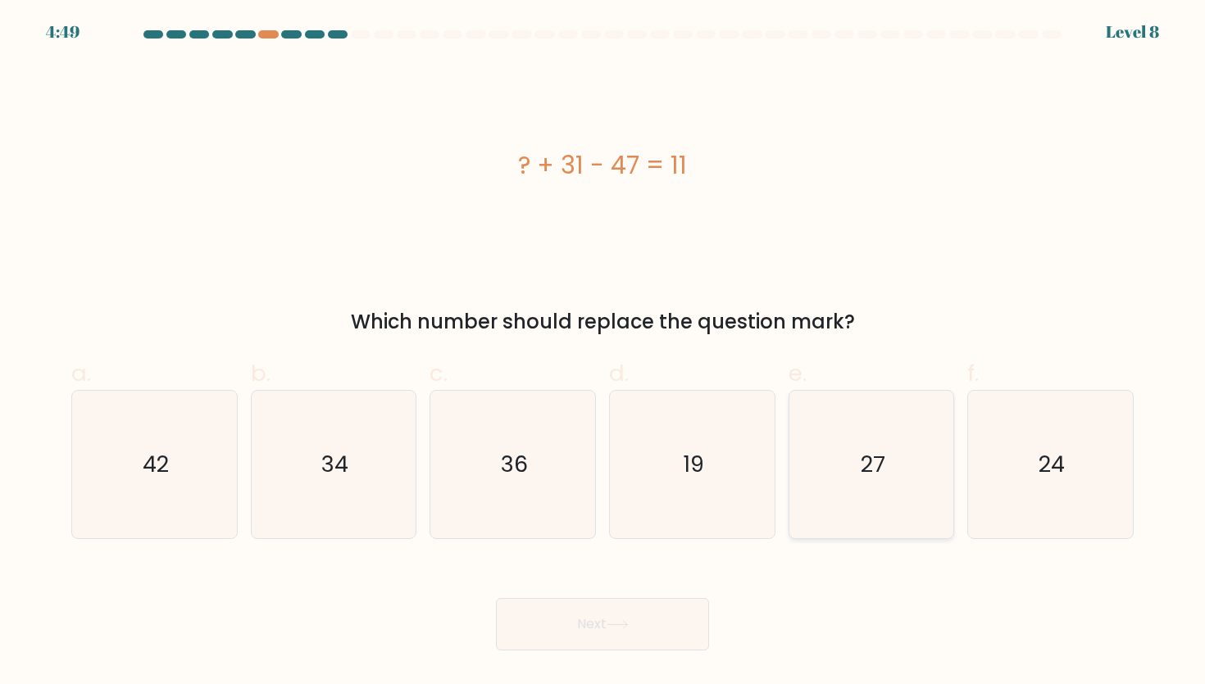
click at [800, 466] on icon "27" at bounding box center [872, 465] width 148 height 148
click at [603, 353] on input "e. 27" at bounding box center [603, 348] width 1 height 11
radio input "true"
click at [584, 633] on button "Next" at bounding box center [602, 624] width 213 height 52
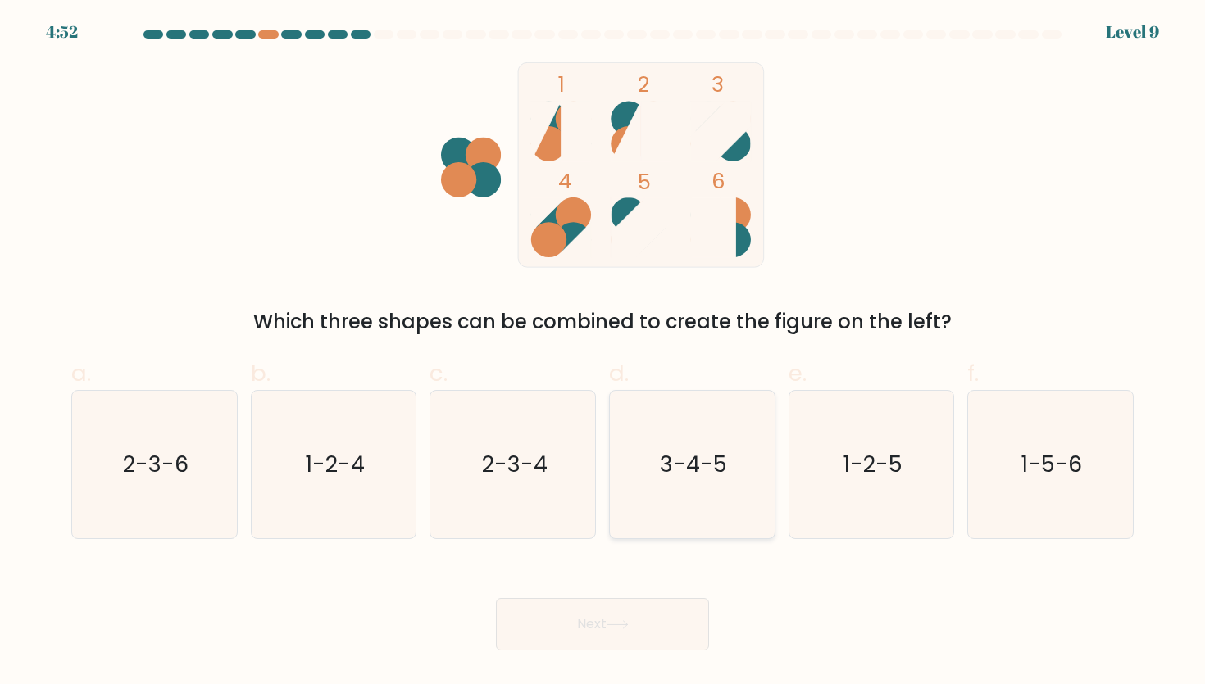
click at [712, 465] on text "3-4-5" at bounding box center [693, 464] width 67 height 30
click at [603, 353] on input "d. 3-4-5" at bounding box center [603, 348] width 1 height 11
radio input "true"
click at [602, 619] on button "Next" at bounding box center [602, 624] width 213 height 52
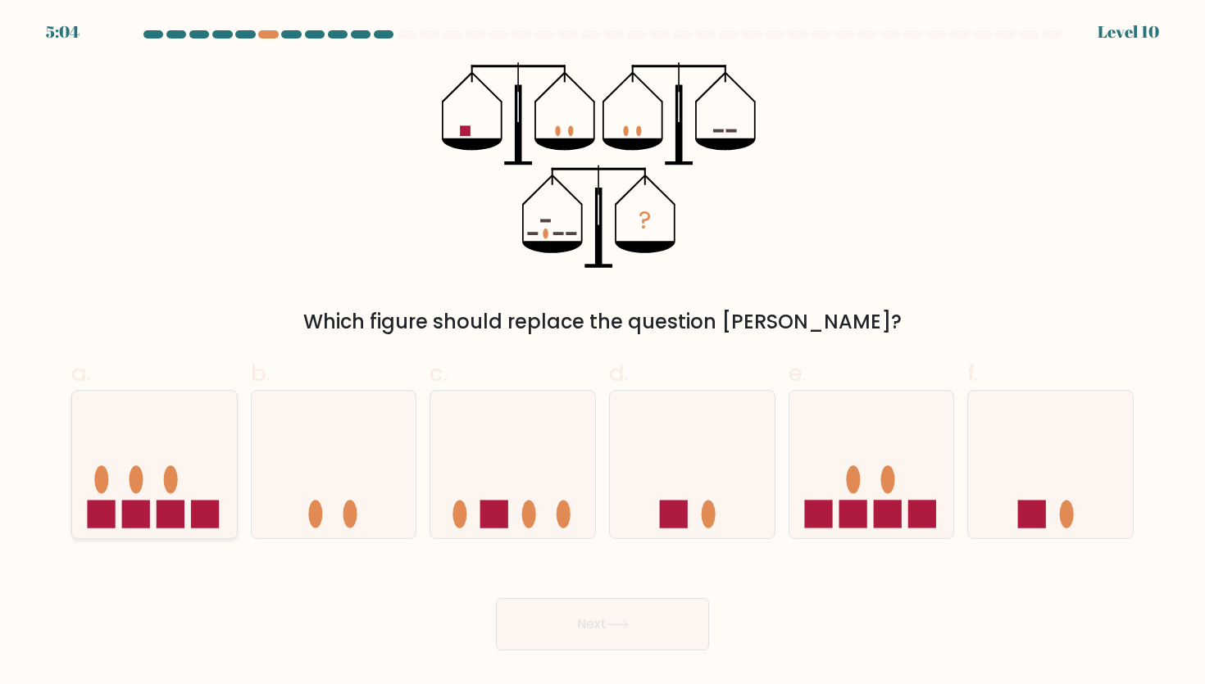
click at [139, 469] on ellipse at bounding box center [137, 480] width 14 height 28
click at [603, 353] on input "a." at bounding box center [603, 348] width 1 height 11
radio input "true"
click at [602, 626] on button "Next" at bounding box center [602, 624] width 213 height 52
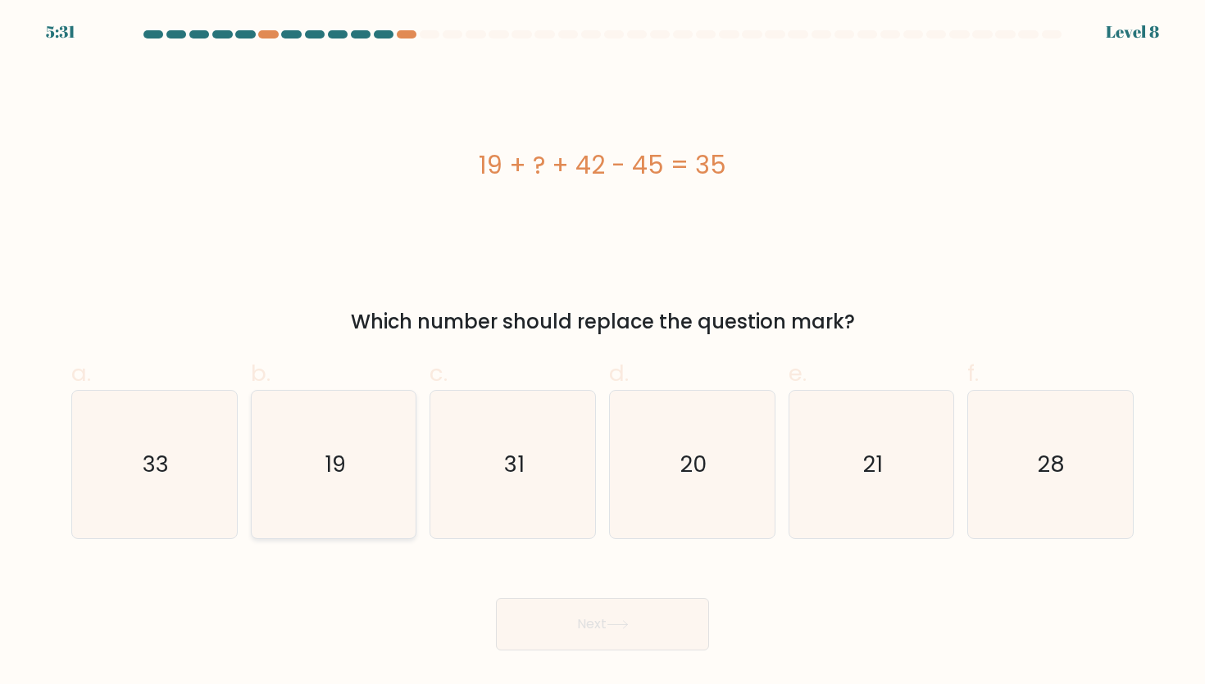
click at [337, 437] on icon "19" at bounding box center [334, 465] width 148 height 148
click at [603, 353] on input "b. 19" at bounding box center [603, 348] width 1 height 11
radio input "true"
click at [593, 621] on button "Next" at bounding box center [602, 624] width 213 height 52
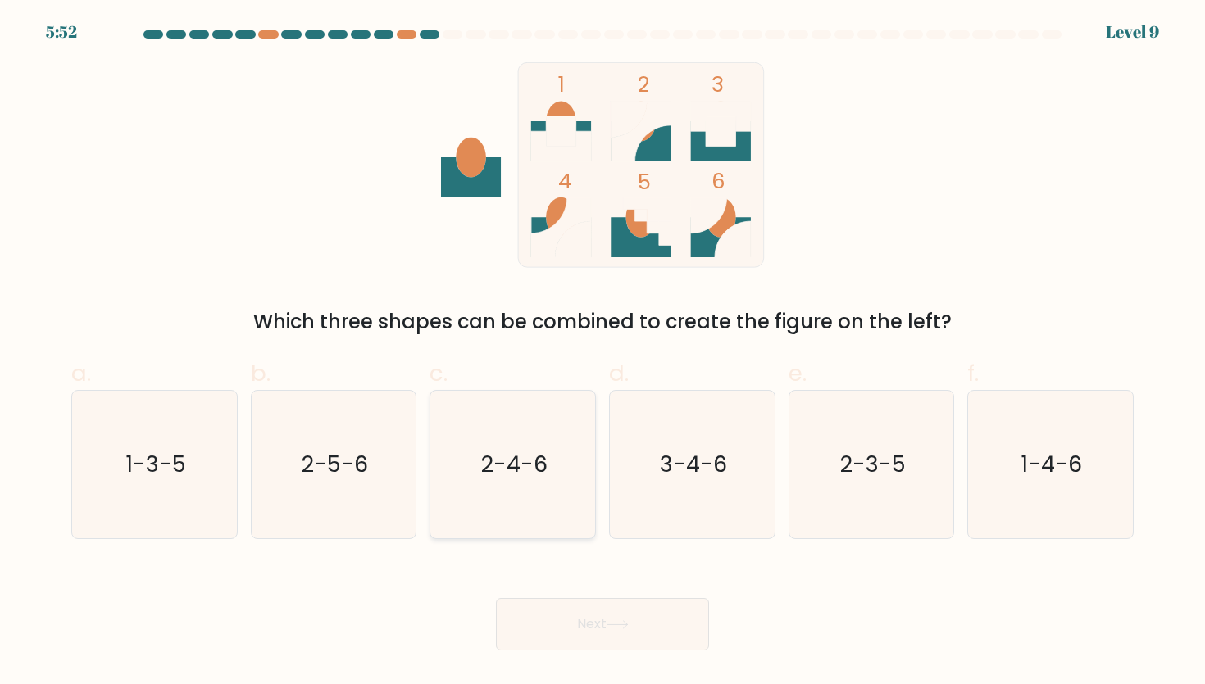
click at [507, 457] on text "2-4-6" at bounding box center [514, 464] width 66 height 30
click at [603, 353] on input "c. 2-4-6" at bounding box center [603, 348] width 1 height 11
radio input "true"
click at [600, 643] on button "Next" at bounding box center [602, 624] width 213 height 52
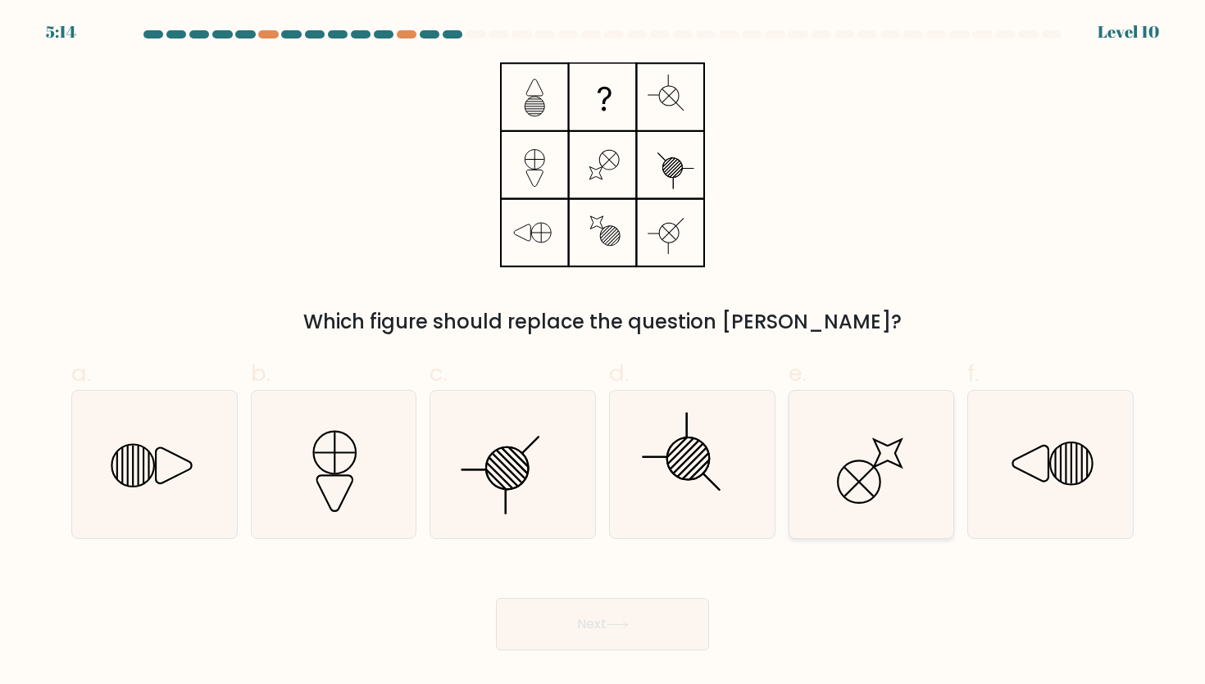
click at [909, 480] on icon at bounding box center [872, 465] width 148 height 148
click at [603, 353] on input "e." at bounding box center [603, 348] width 1 height 11
radio input "true"
click at [615, 600] on button "Next" at bounding box center [602, 624] width 213 height 52
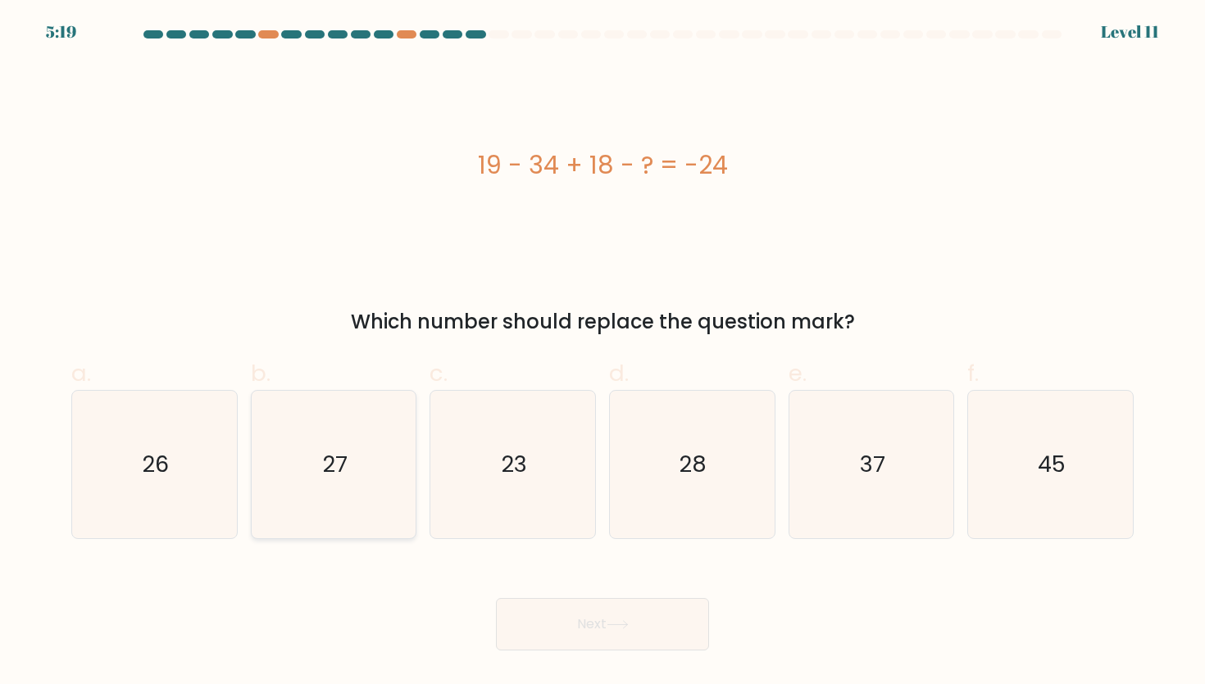
click at [320, 477] on icon "27" at bounding box center [334, 465] width 148 height 148
click at [603, 353] on input "b. 27" at bounding box center [603, 348] width 1 height 11
radio input "true"
click at [554, 613] on button "Next" at bounding box center [602, 624] width 213 height 52
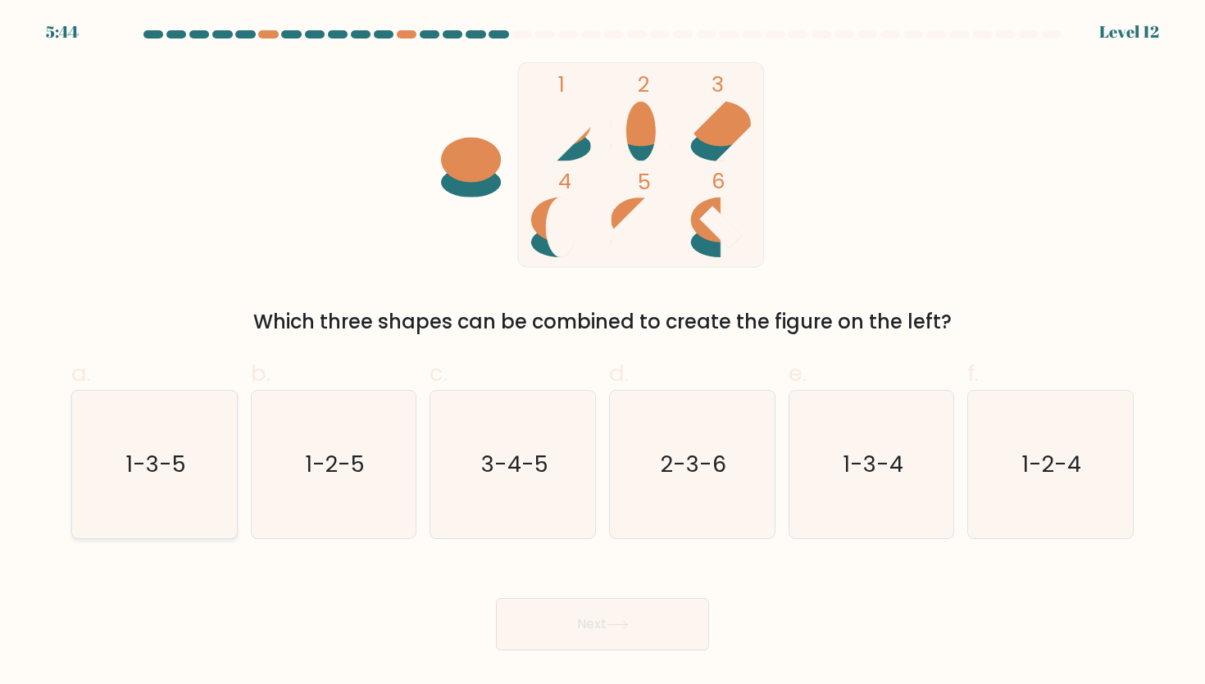
click at [176, 462] on text "1-3-5" at bounding box center [155, 464] width 61 height 30
click at [603, 353] on input "a. 1-3-5" at bounding box center [603, 348] width 1 height 11
radio input "true"
click at [548, 647] on button "Next" at bounding box center [602, 624] width 213 height 52
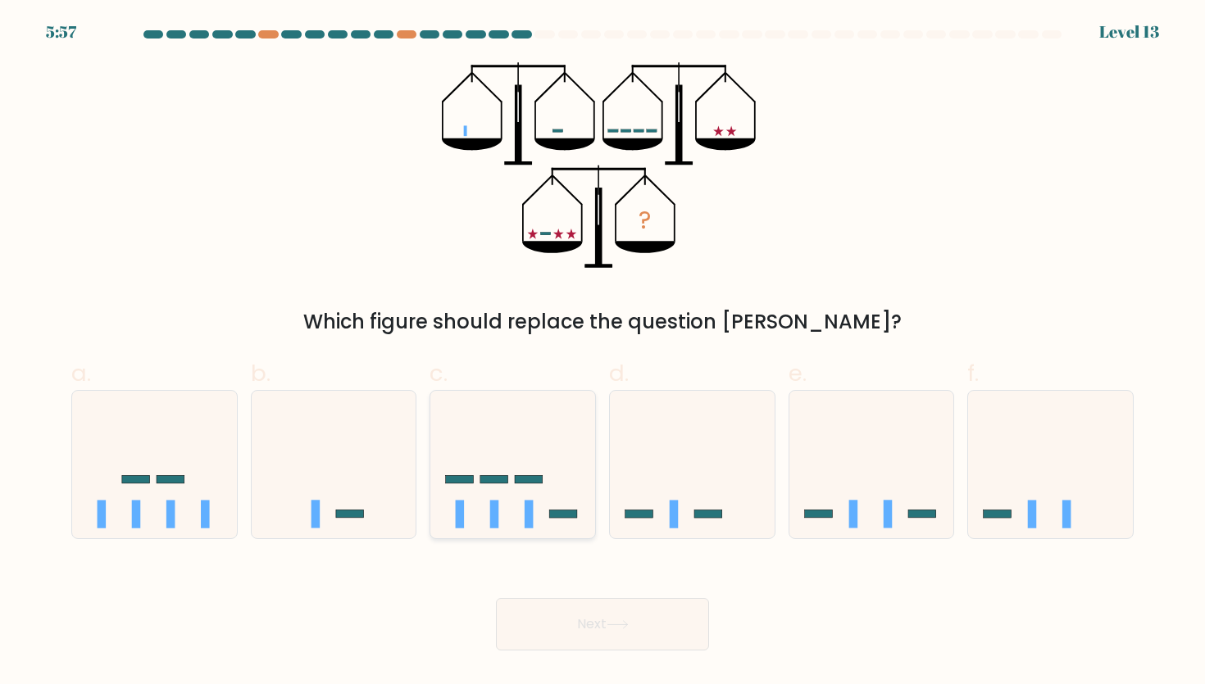
click at [511, 472] on icon at bounding box center [512, 465] width 165 height 136
click at [603, 353] on input "c." at bounding box center [603, 348] width 1 height 11
radio input "true"
click at [630, 634] on button "Next" at bounding box center [602, 624] width 213 height 52
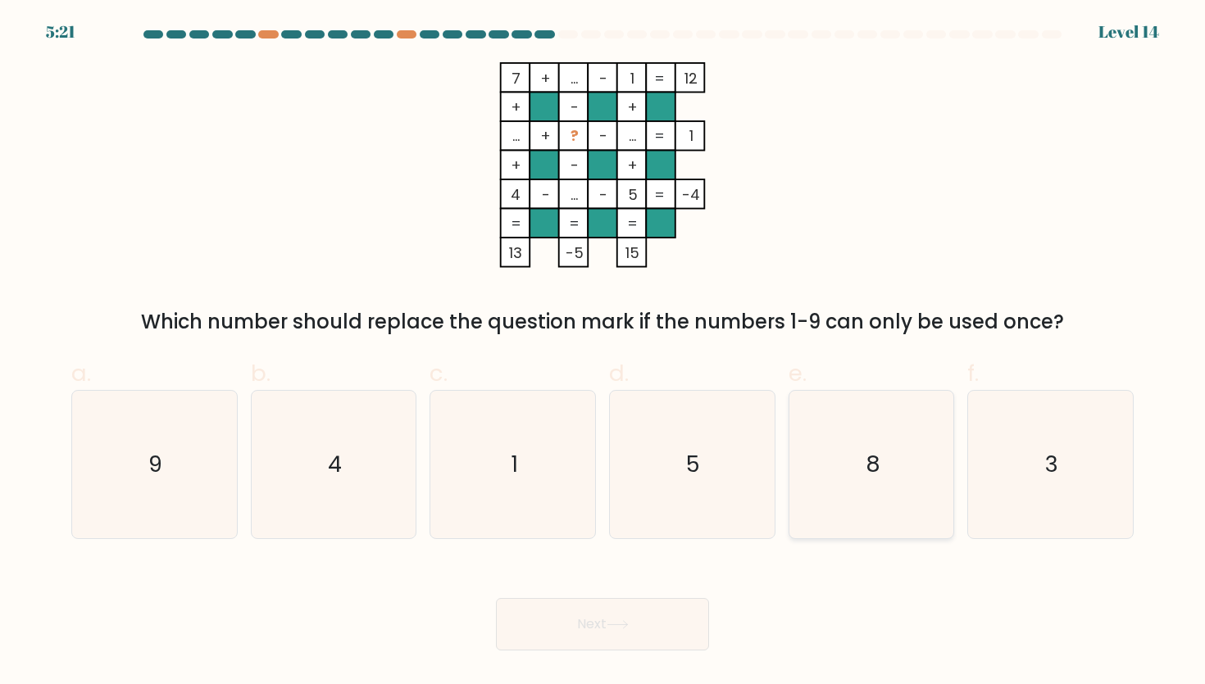
click at [903, 489] on icon "8" at bounding box center [872, 465] width 148 height 148
click at [603, 353] on input "e. 8" at bounding box center [603, 348] width 1 height 11
radio input "true"
click at [589, 659] on body "5:21 Level 14" at bounding box center [602, 342] width 1205 height 684
click at [569, 643] on button "Next" at bounding box center [602, 624] width 213 height 52
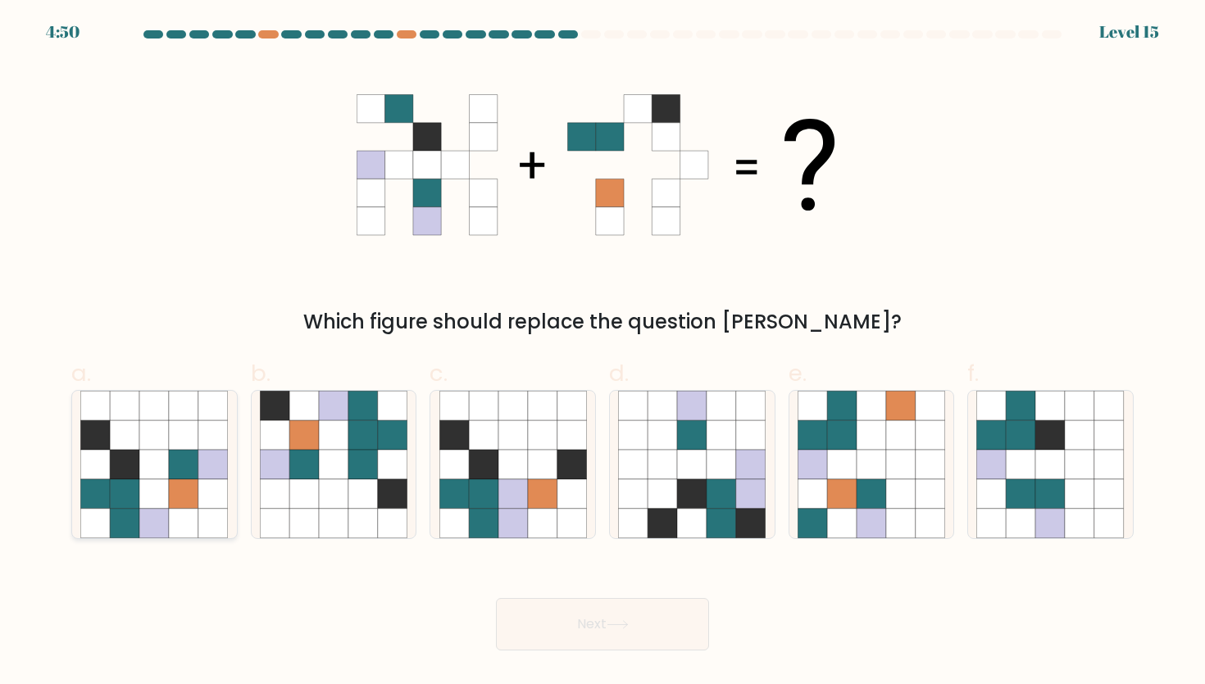
click at [193, 459] on icon at bounding box center [184, 465] width 30 height 30
click at [603, 353] on input "a." at bounding box center [603, 348] width 1 height 11
radio input "true"
click at [592, 630] on button "Next" at bounding box center [602, 624] width 213 height 52
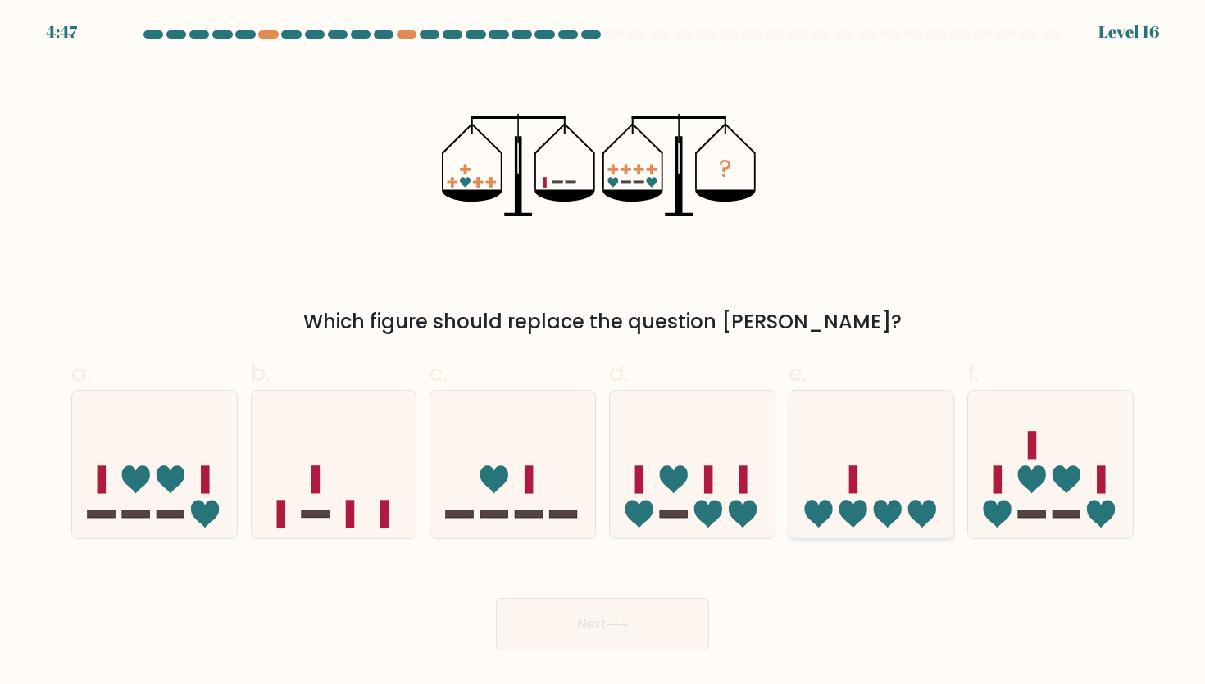
click at [849, 475] on rect at bounding box center [852, 480] width 9 height 28
click at [603, 353] on input "e." at bounding box center [603, 348] width 1 height 11
radio input "true"
click at [619, 637] on button "Next" at bounding box center [602, 624] width 213 height 52
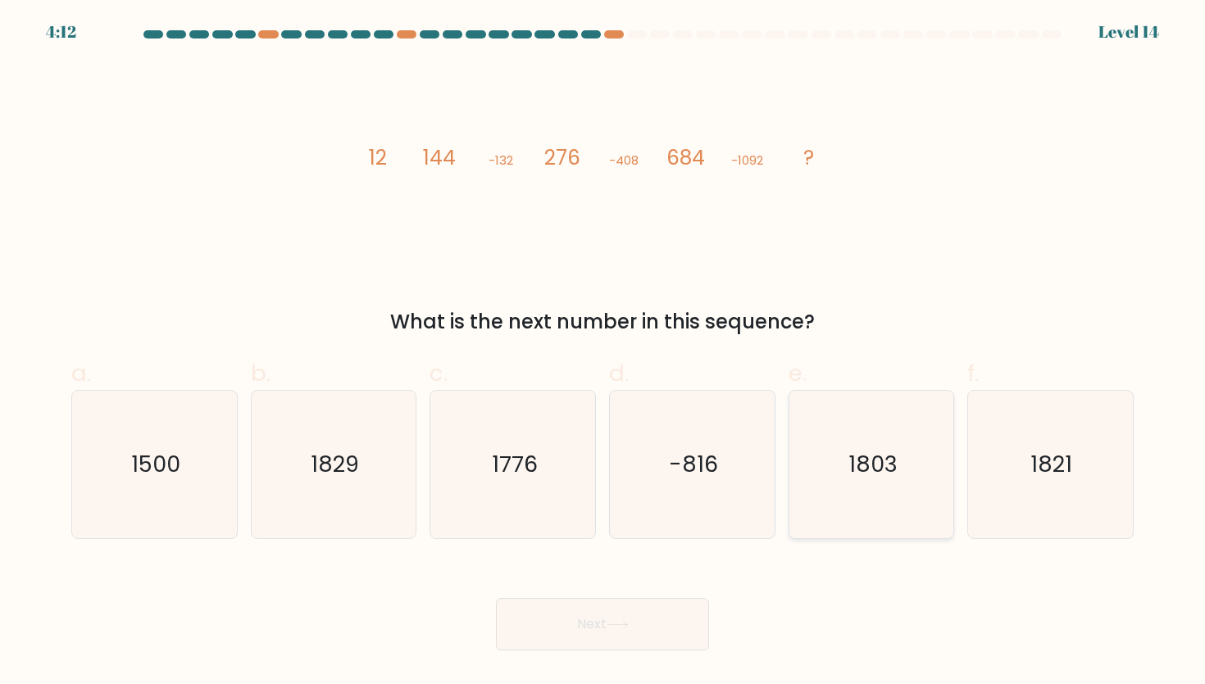
click at [857, 472] on text "1803" at bounding box center [872, 464] width 49 height 30
click at [603, 353] on input "e. 1803" at bounding box center [603, 348] width 1 height 11
radio input "true"
click at [629, 621] on icon at bounding box center [618, 625] width 22 height 9
